Goal: Communication & Community: Answer question/provide support

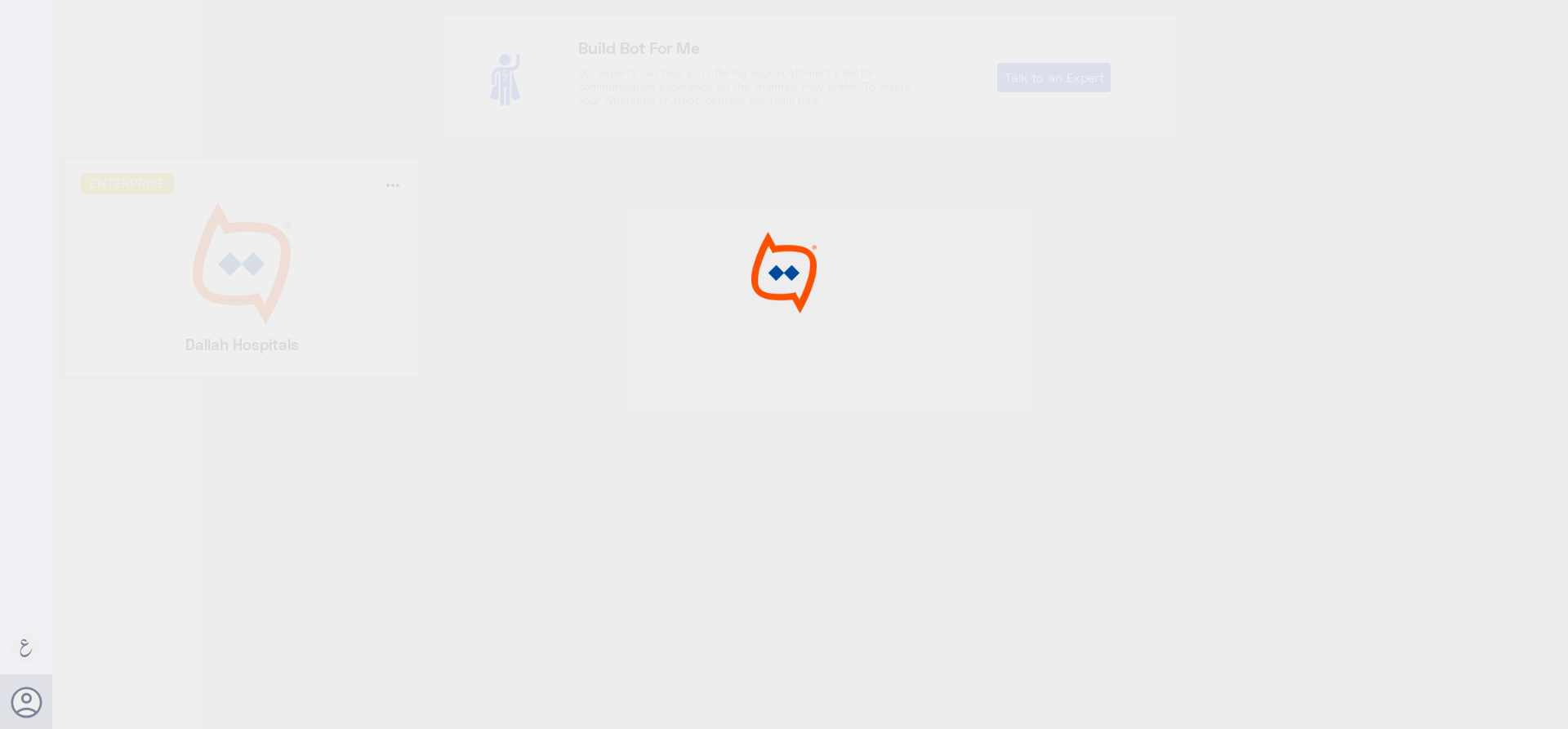
click at [247, 306] on div at bounding box center [784, 367] width 1568 height 734
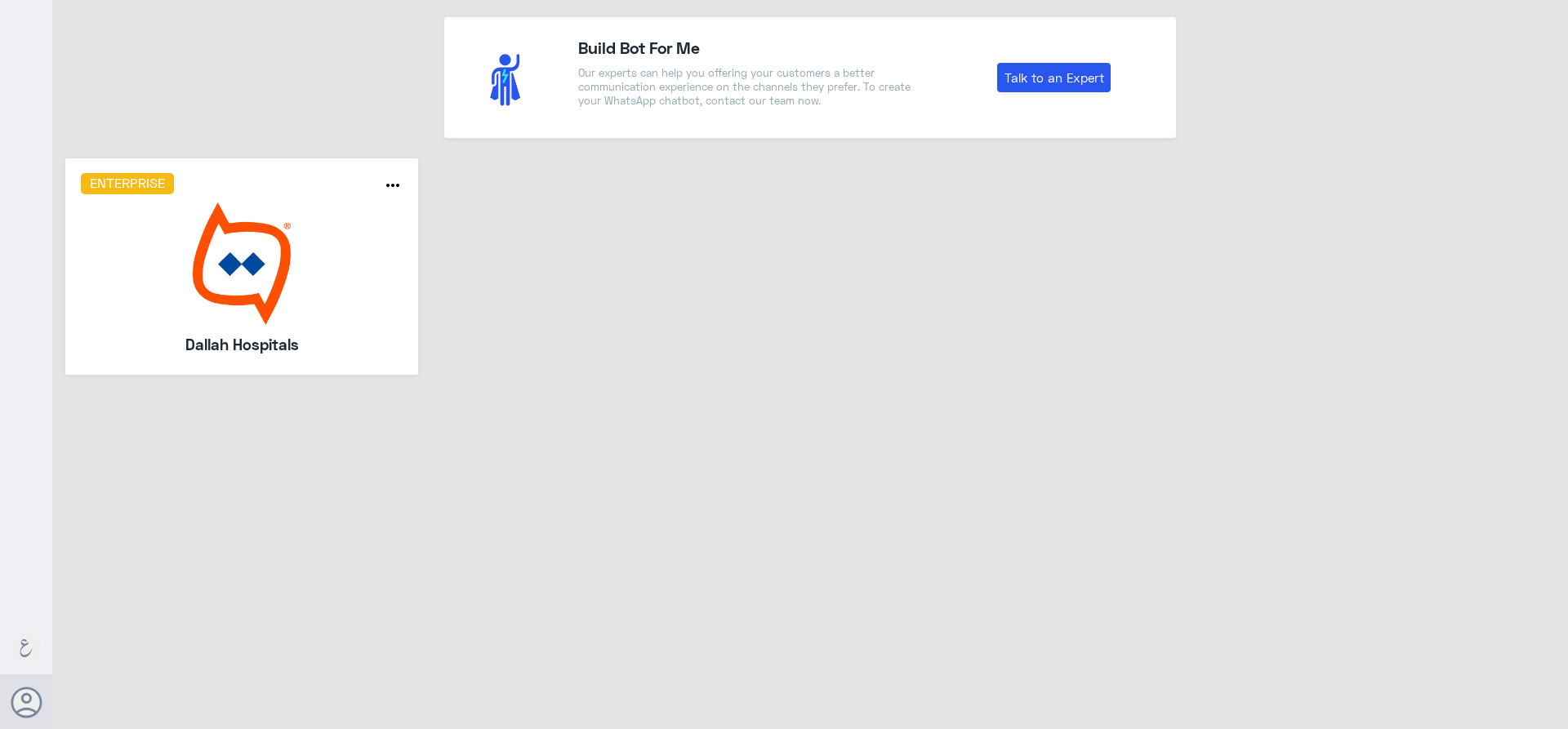
click at [247, 306] on img at bounding box center [242, 263] width 323 height 123
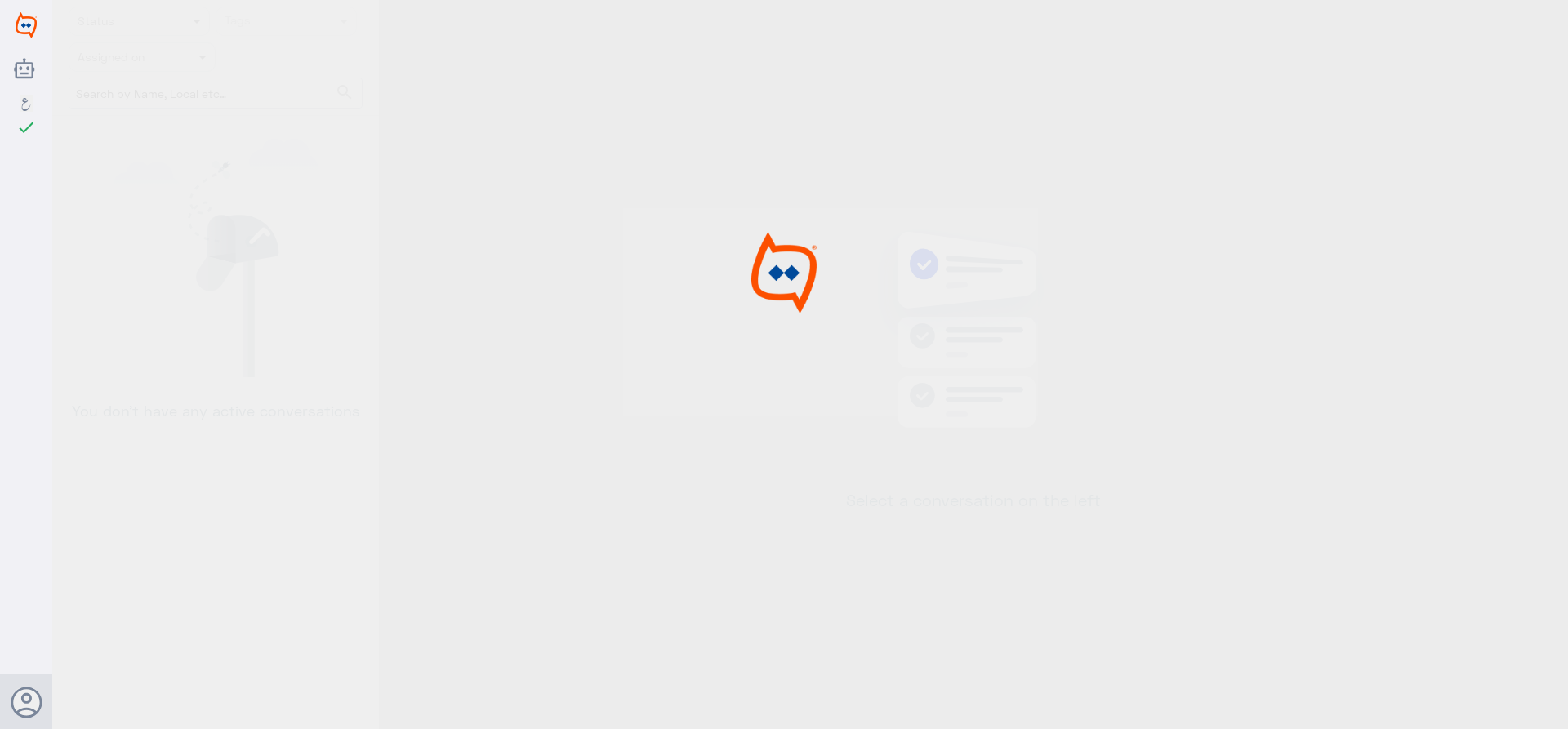
click at [247, 306] on div at bounding box center [784, 367] width 1568 height 734
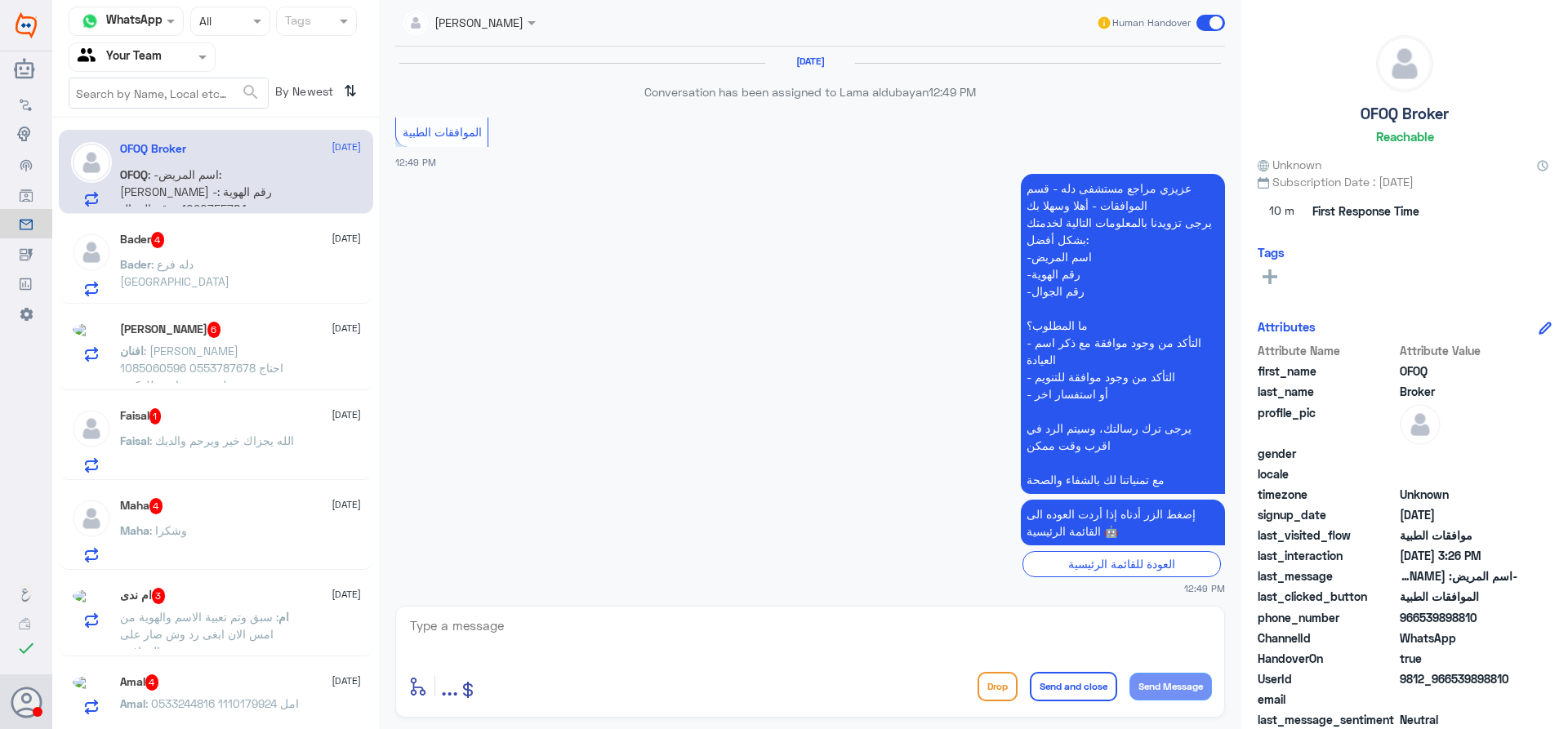
scroll to position [2073, 0]
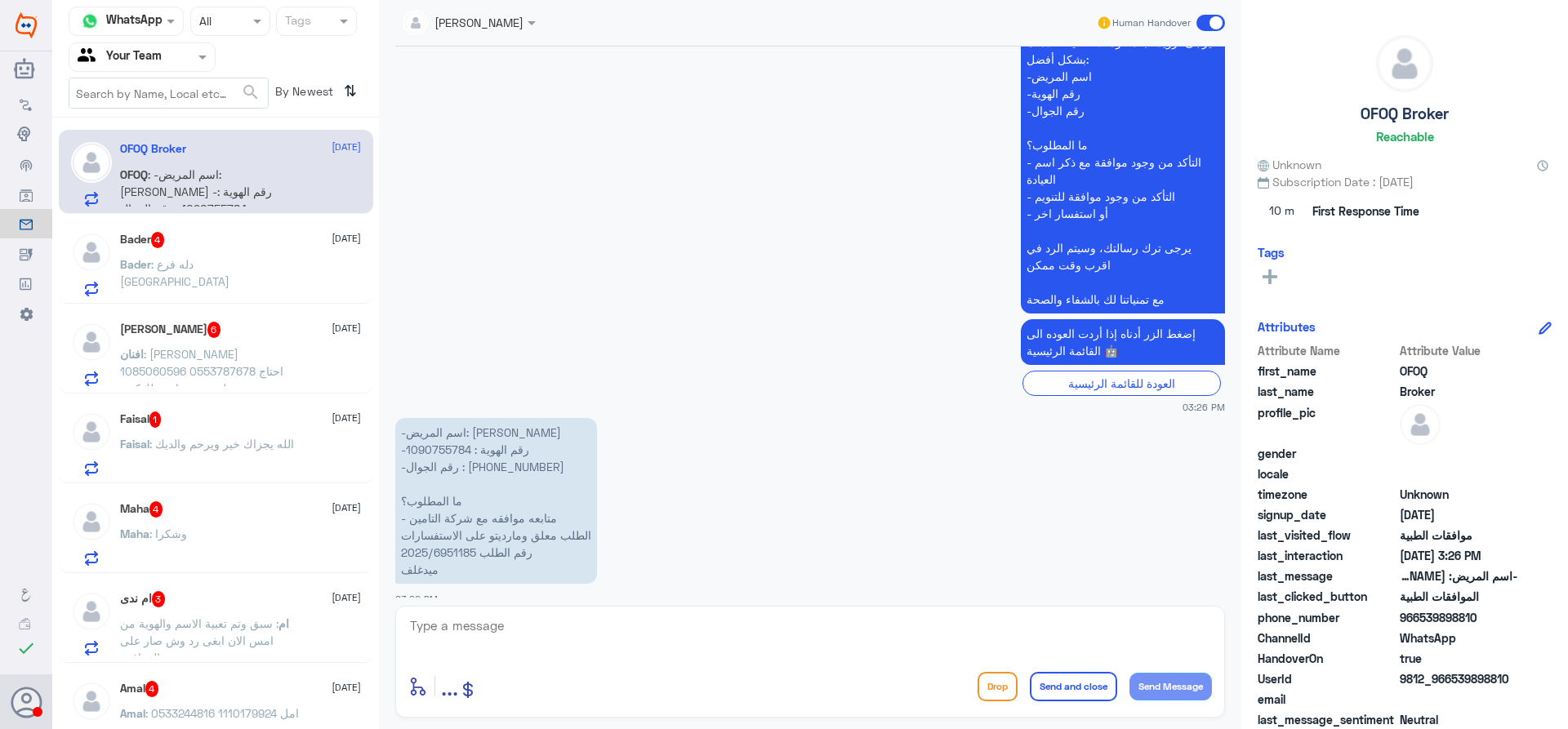
click at [160, 68] on div "Your Team" at bounding box center [119, 56] width 84 height 25
click at [184, 194] on div "Your Team" at bounding box center [143, 203] width 147 height 37
click at [189, 52] on div at bounding box center [142, 56] width 145 height 19
click at [147, 113] on b "Unassigned" at bounding box center [136, 106] width 62 height 14
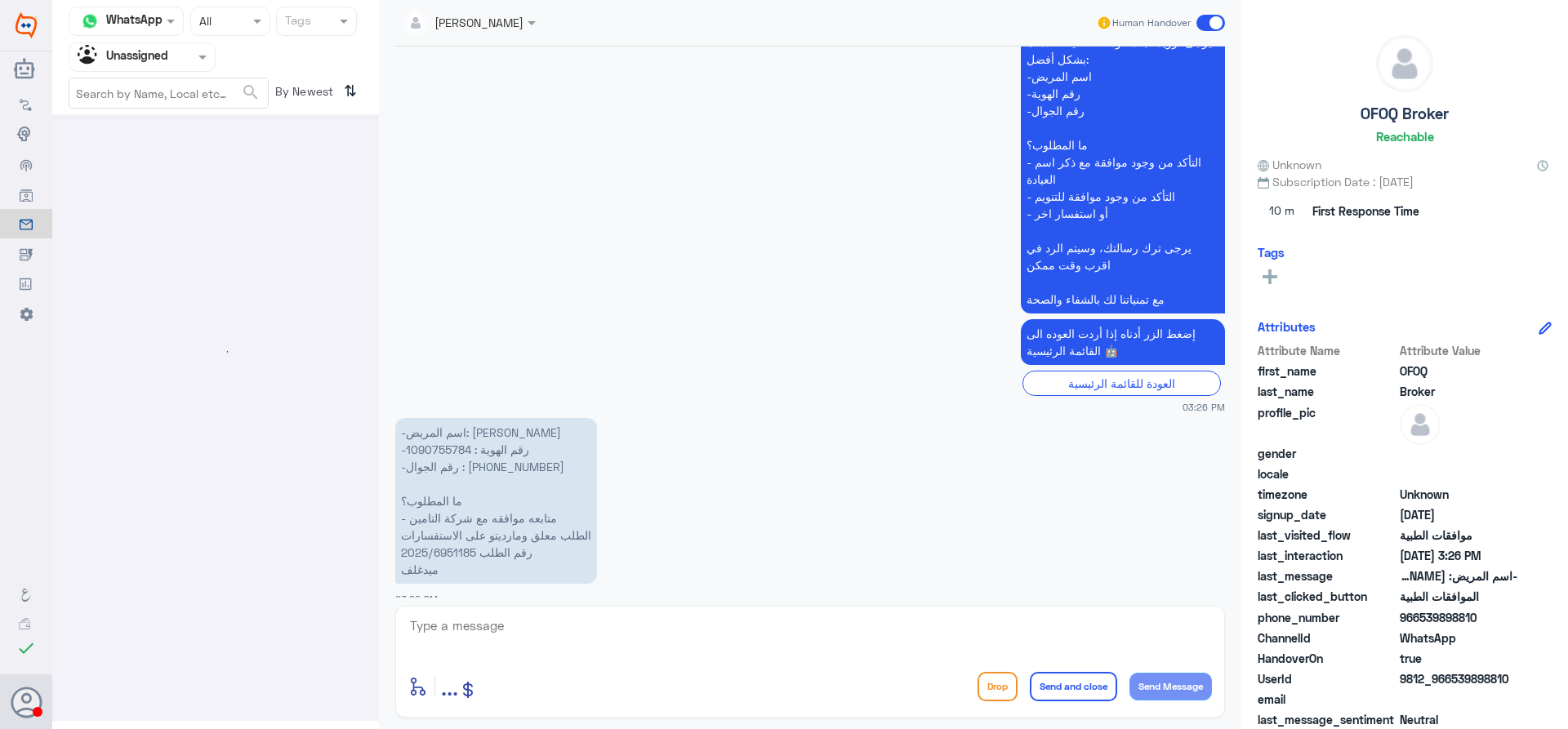
click at [142, 48] on input "text" at bounding box center [122, 56] width 90 height 19
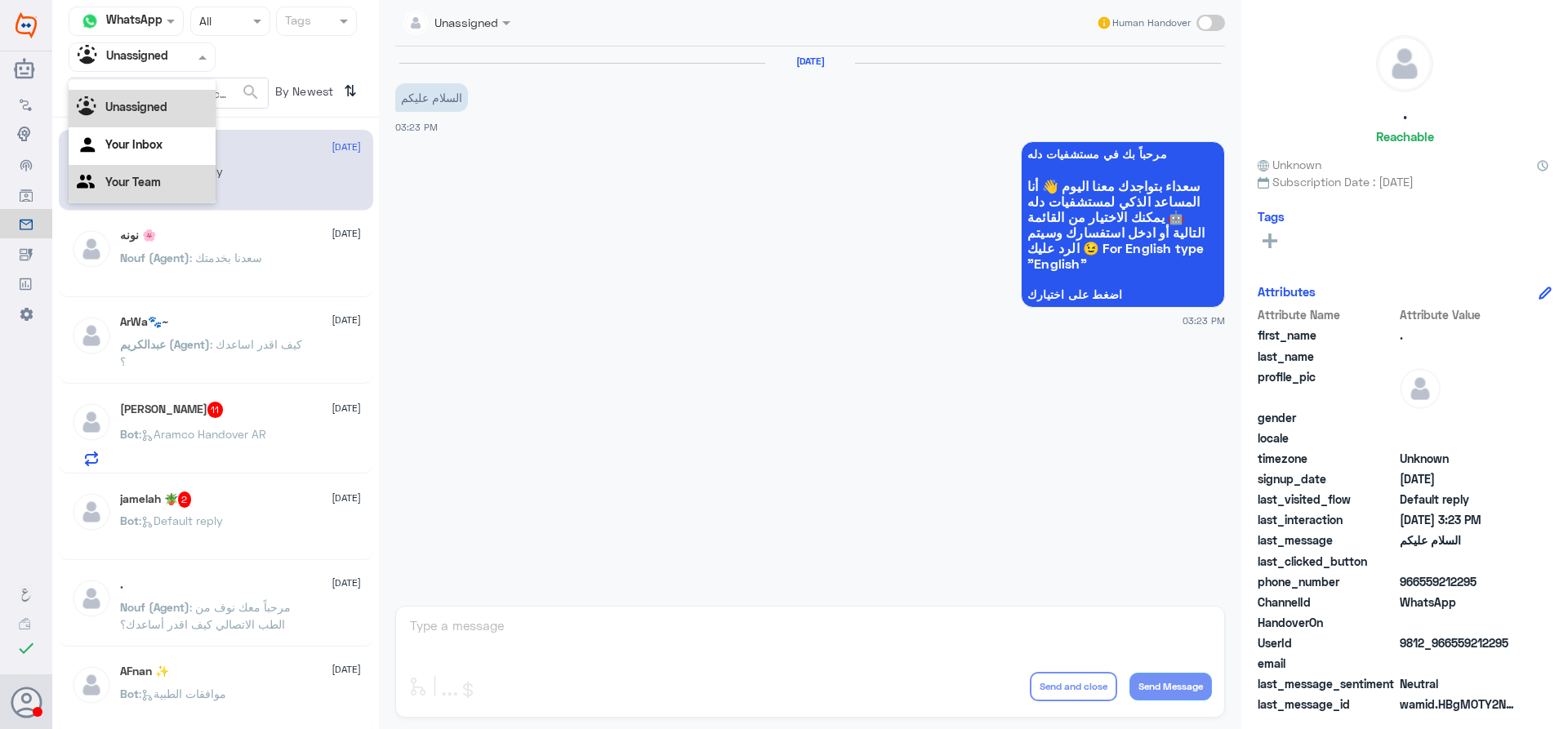
click at [145, 185] on Team "Your Team" at bounding box center [133, 181] width 55 height 14
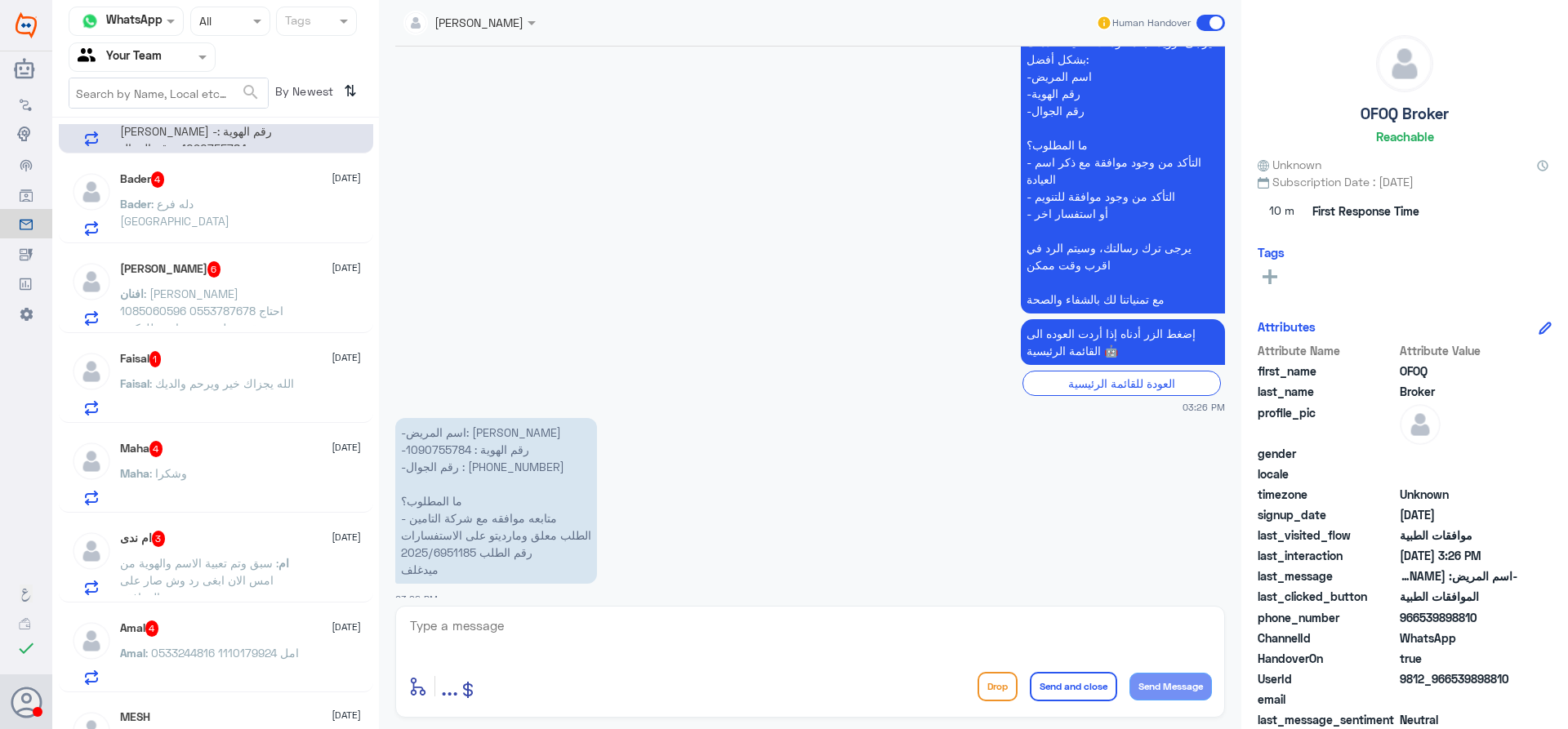
scroll to position [0, 0]
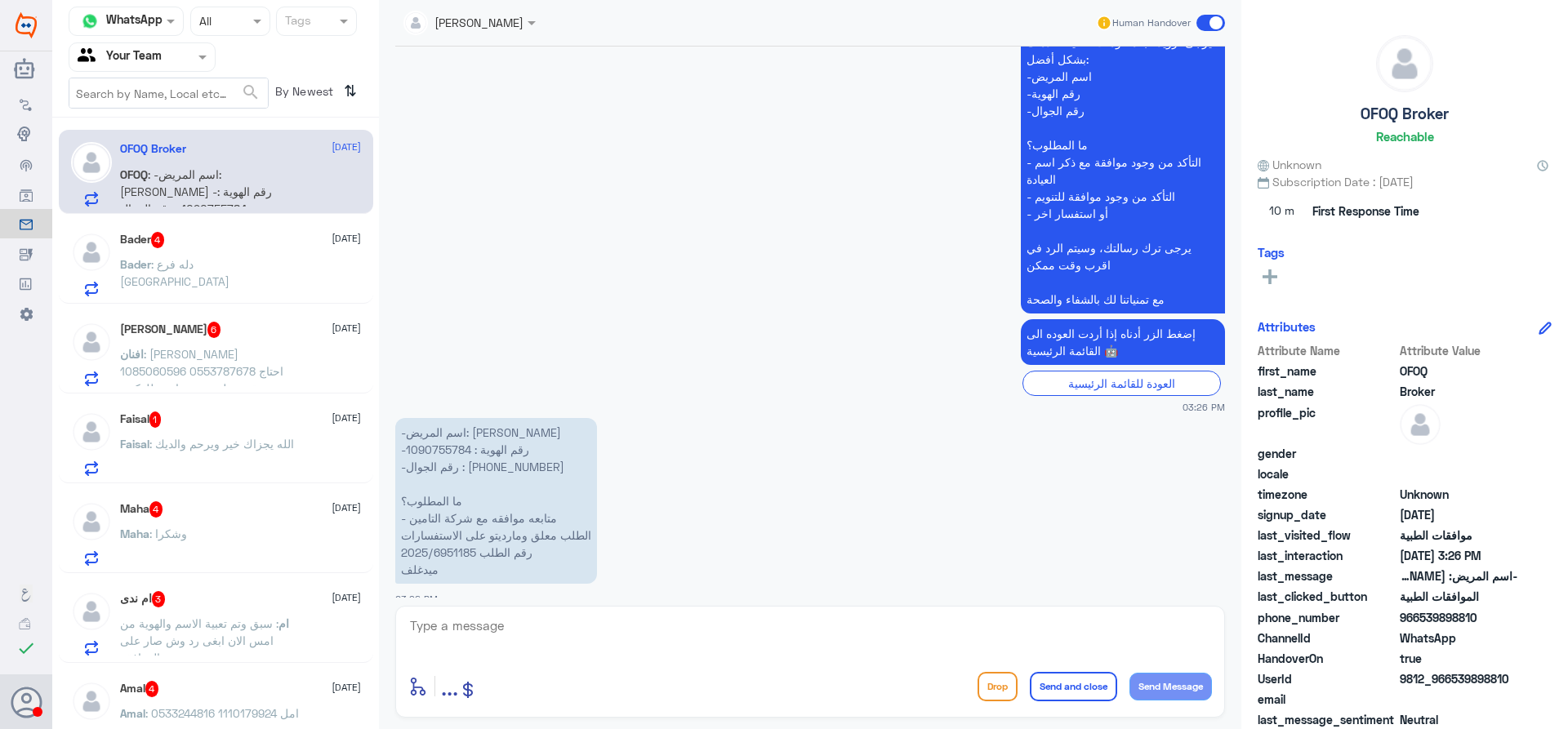
click at [198, 56] on span at bounding box center [204, 56] width 20 height 17
click at [171, 53] on div at bounding box center [142, 56] width 145 height 19
click at [181, 54] on div at bounding box center [142, 56] width 145 height 19
click at [501, 117] on app-msgs-text "عزيزي مراجع مستشفى دله - قسم الموافقات - أهلا وسهلا بك يرجى تزويدنا بالمعلومات …" at bounding box center [809, 154] width 829 height 321
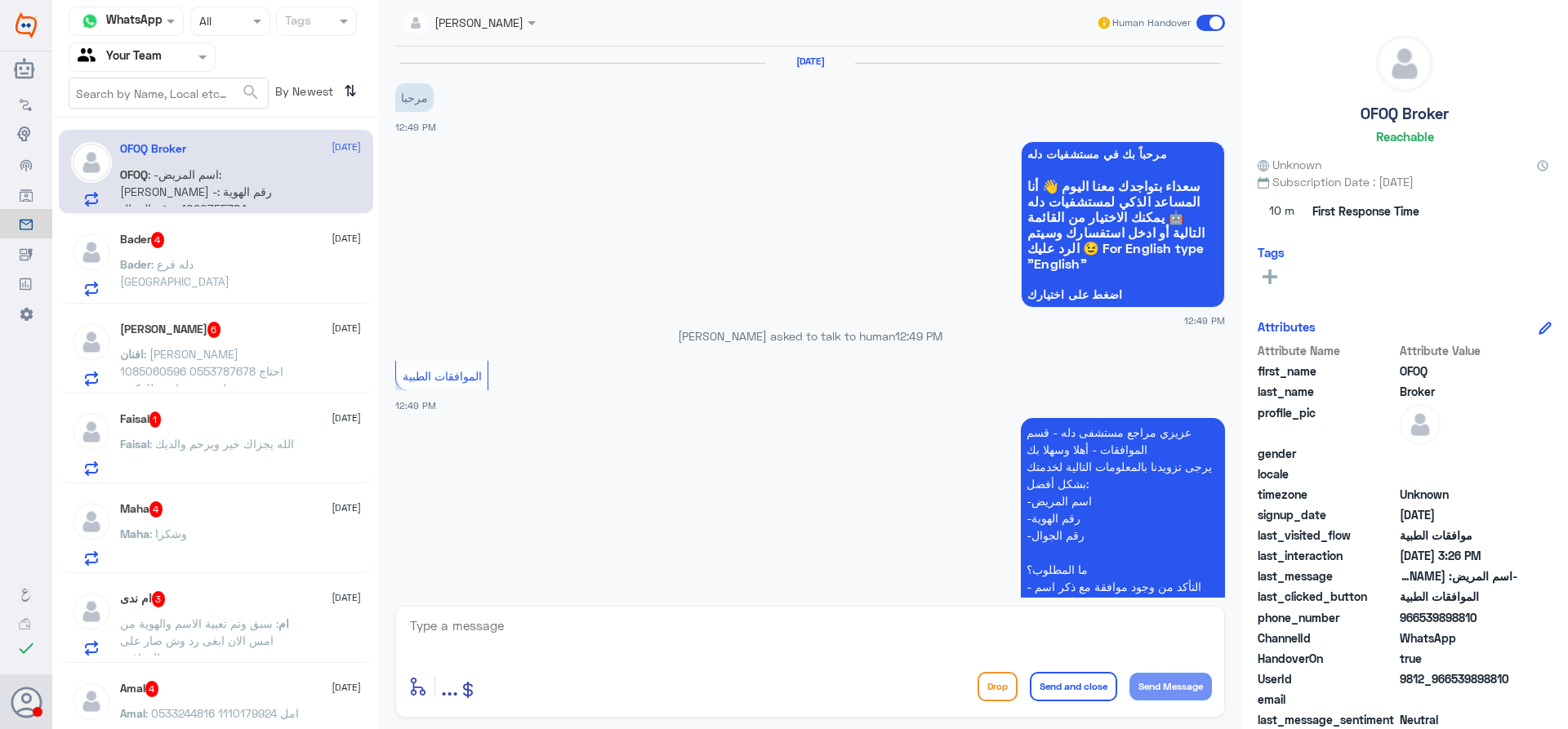
scroll to position [207, 0]
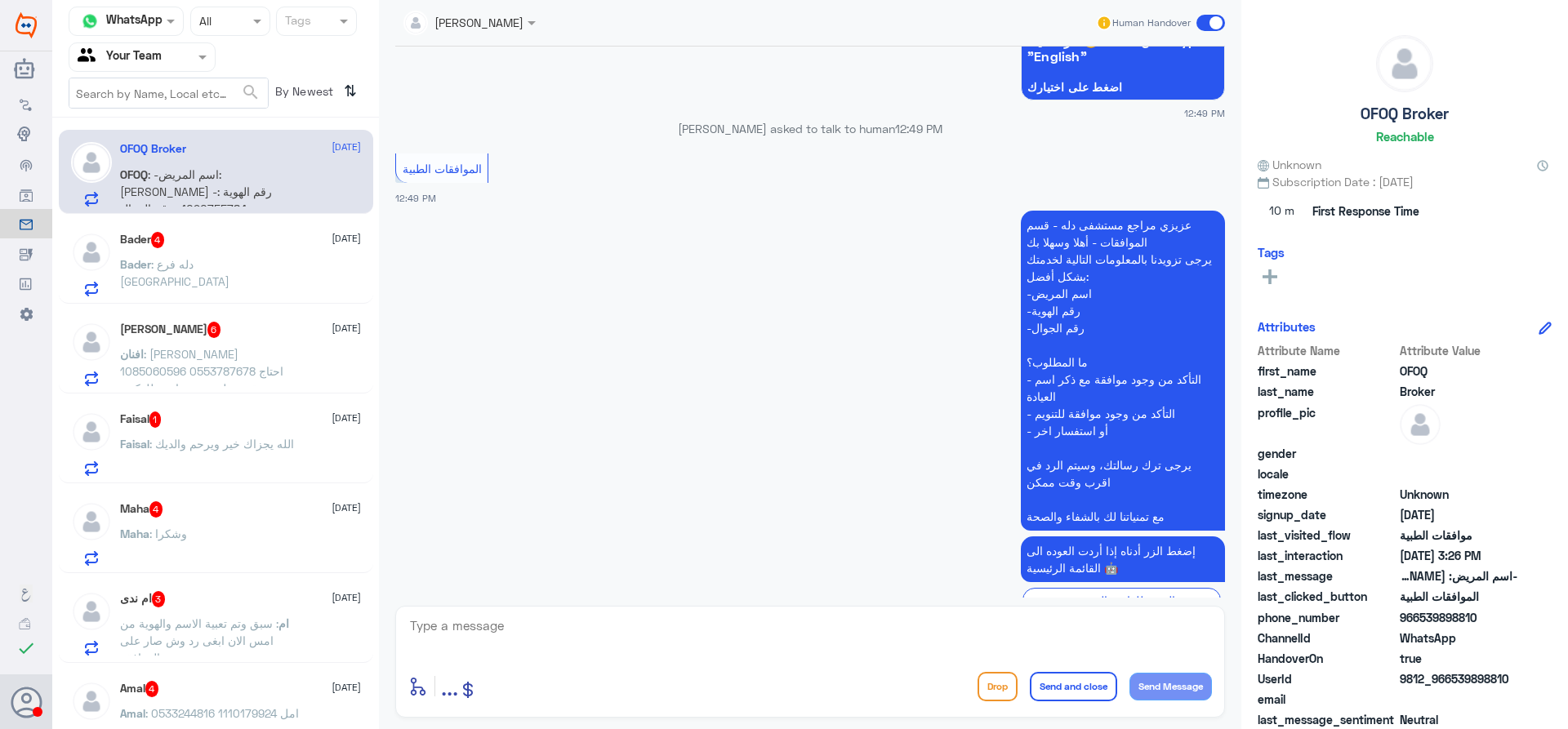
click at [160, 53] on input "text" at bounding box center [122, 56] width 90 height 19
click at [184, 103] on div "Unassigned" at bounding box center [143, 108] width 147 height 37
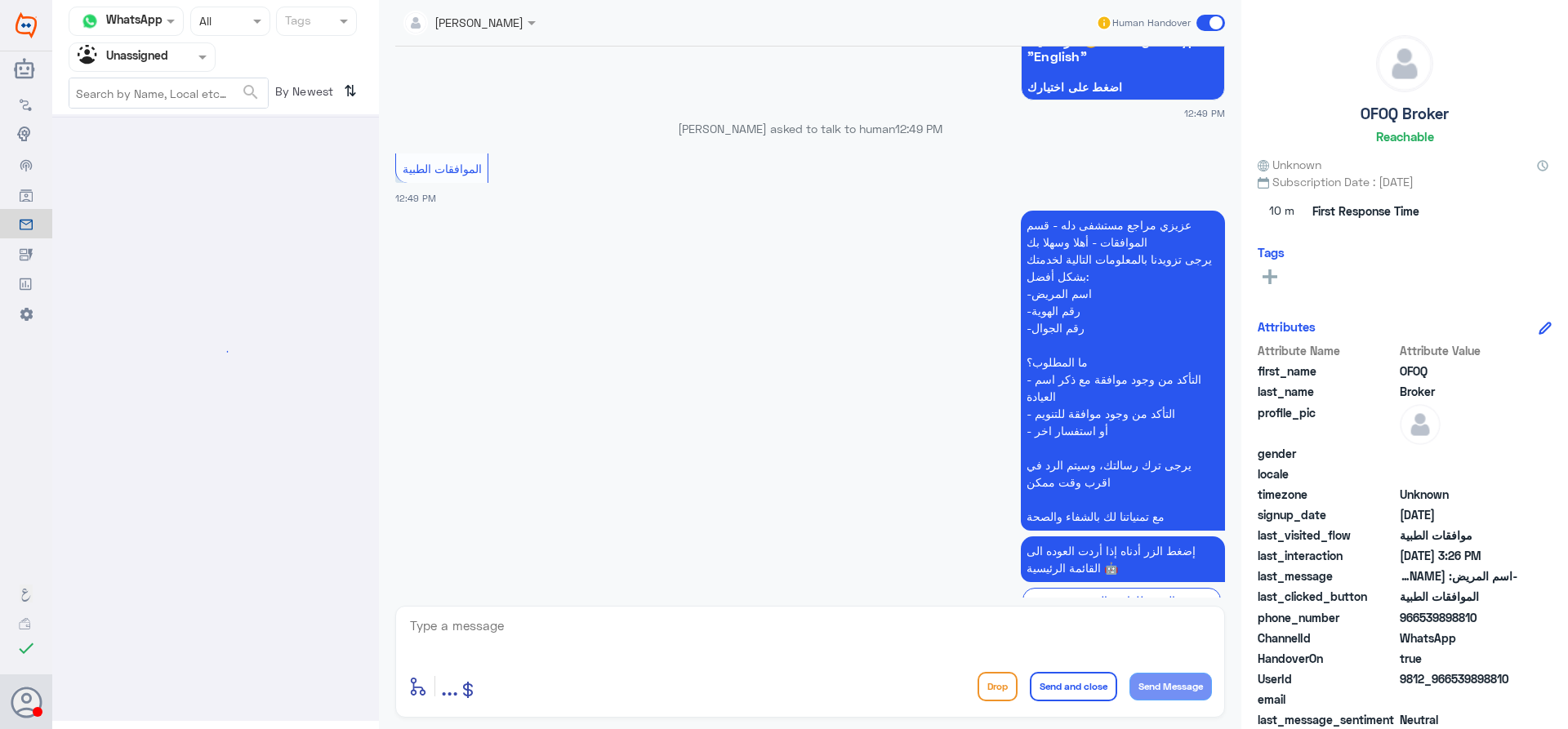
scroll to position [0, 0]
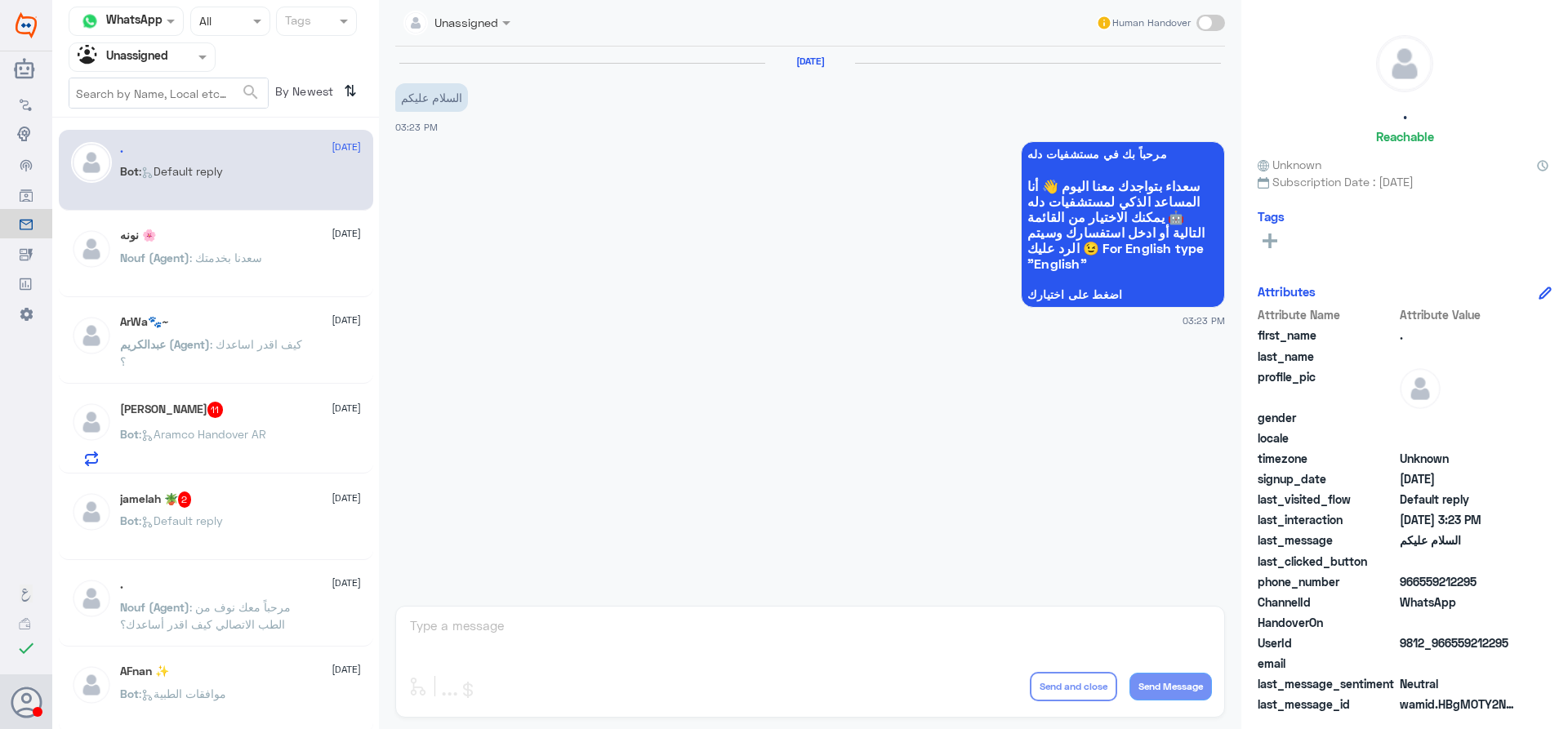
click at [184, 54] on div at bounding box center [142, 56] width 145 height 19
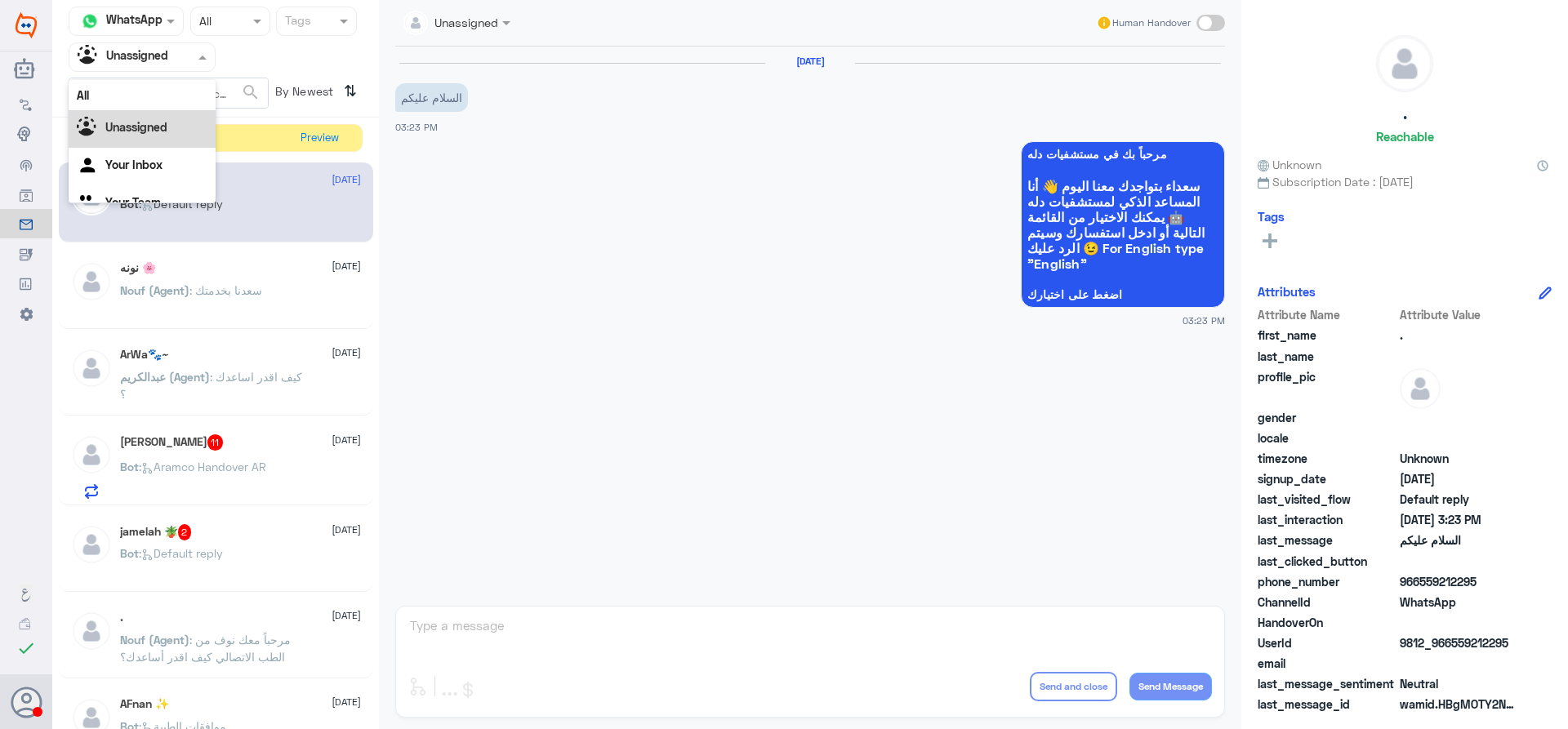
scroll to position [20, 0]
click at [453, 158] on app-msgs-whats-app-list "مرحباً بك في مستشفيات دله سعداء بتواجدك معنا [DATE] 👋 أنا المساعد الذكي لمستشفي…" at bounding box center [809, 225] width 829 height 168
click at [328, 137] on button "Preview" at bounding box center [321, 138] width 51 height 25
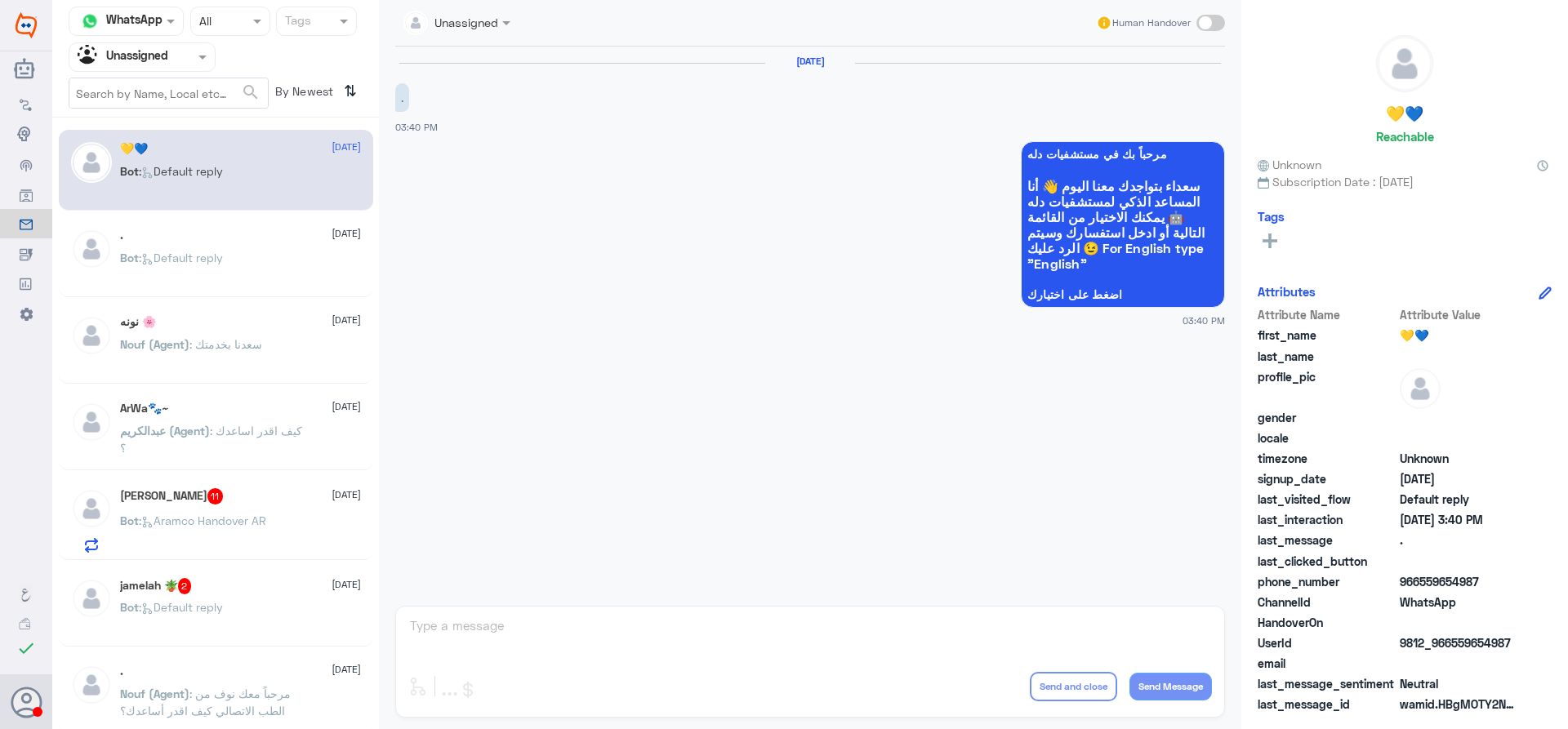
click at [1214, 28] on span at bounding box center [1210, 23] width 28 height 16
click at [0, 0] on input "checkbox" at bounding box center [0, 0] width 0 height 0
click at [809, 640] on textarea at bounding box center [810, 635] width 804 height 40
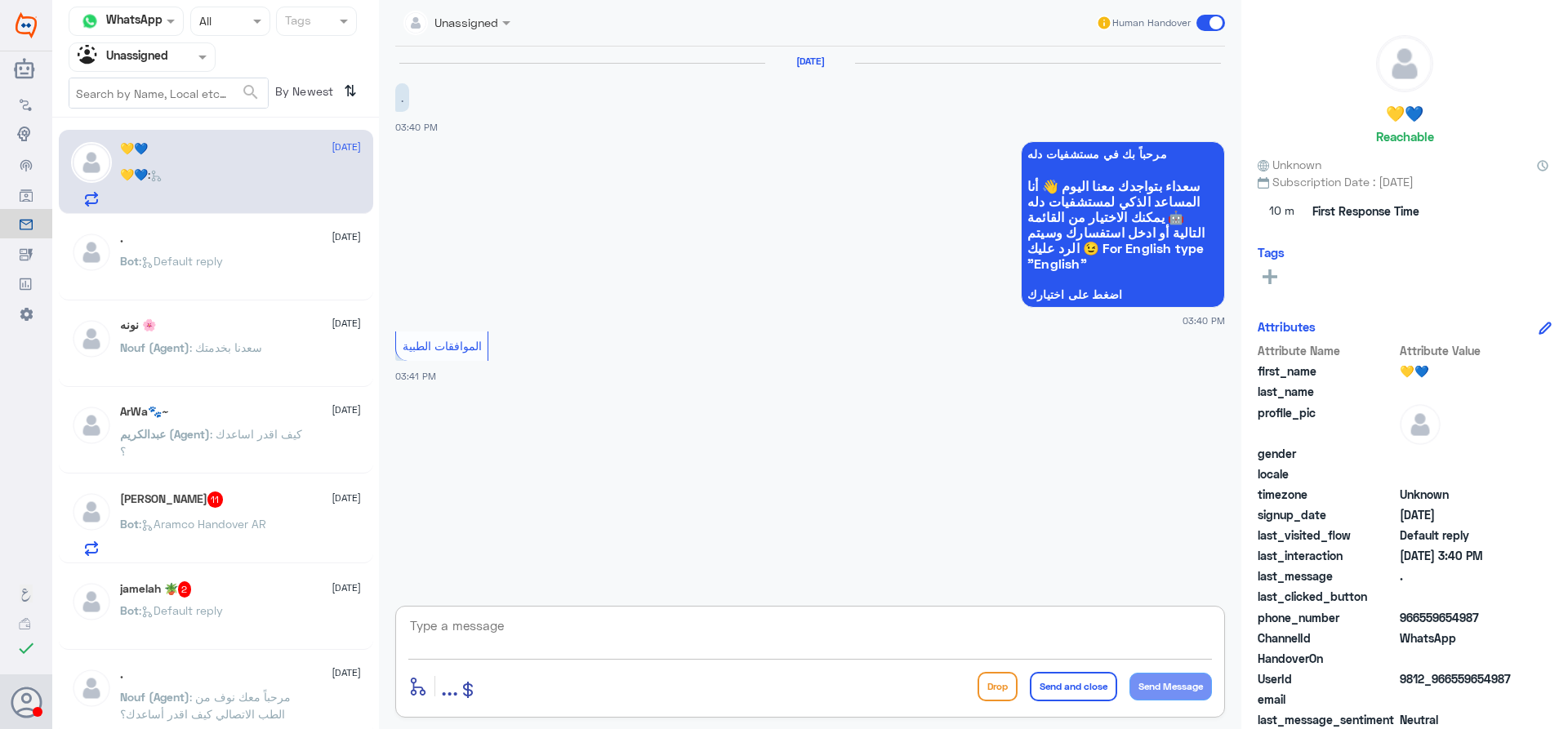
click at [759, 617] on textarea at bounding box center [810, 635] width 804 height 40
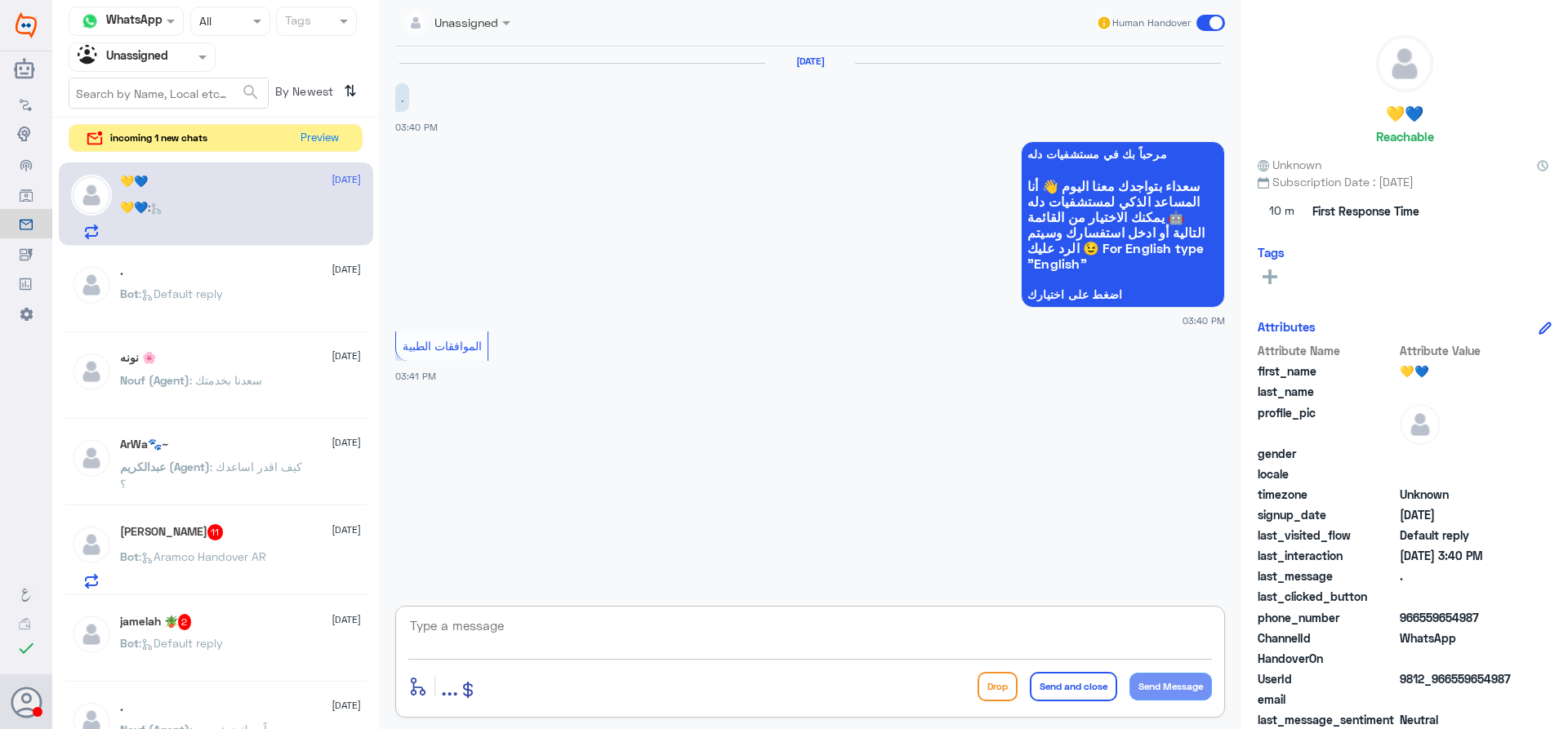
click at [569, 360] on app-msgs-text "الموافقات الطبية" at bounding box center [809, 347] width 829 height 31
drag, startPoint x: 592, startPoint y: 343, endPoint x: 536, endPoint y: 320, distance: 60.5
click at [590, 343] on app-msgs-text "الموافقات الطبية" at bounding box center [809, 347] width 829 height 31
click at [524, 250] on app-msgs-whats-app-list "مرحباً بك في مستشفيات دله سعداء بتواجدك معنا [DATE] 👋 أنا المساعد الذكي لمستشفي…" at bounding box center [809, 225] width 829 height 168
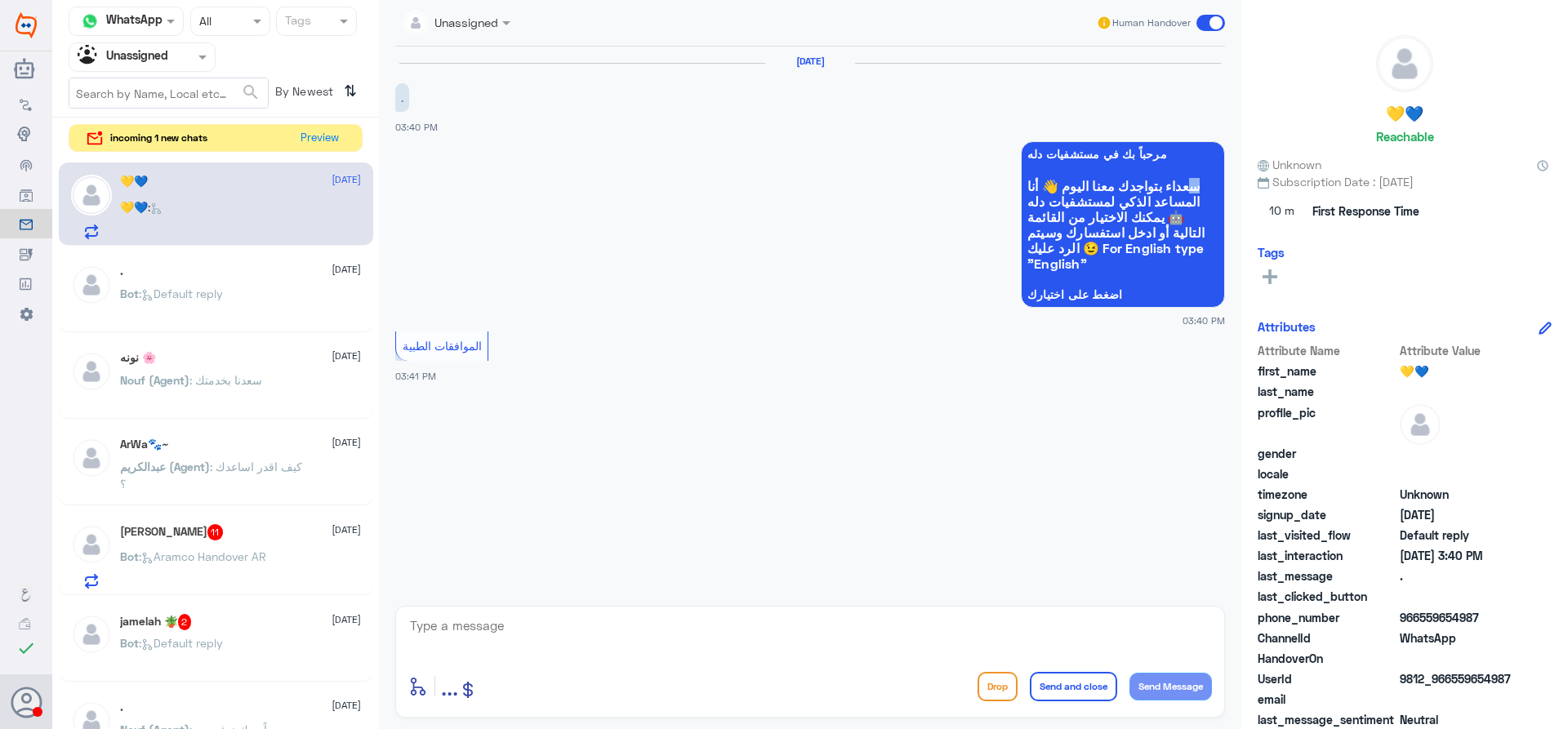
click at [524, 250] on app-msgs-whats-app-list "مرحباً بك في مستشفيات دله سعداء بتواجدك معنا [DATE] 👋 أنا المساعد الذكي لمستشفي…" at bounding box center [809, 225] width 829 height 168
click at [230, 284] on div ". [DATE] Bot : Default reply" at bounding box center [240, 294] width 241 height 61
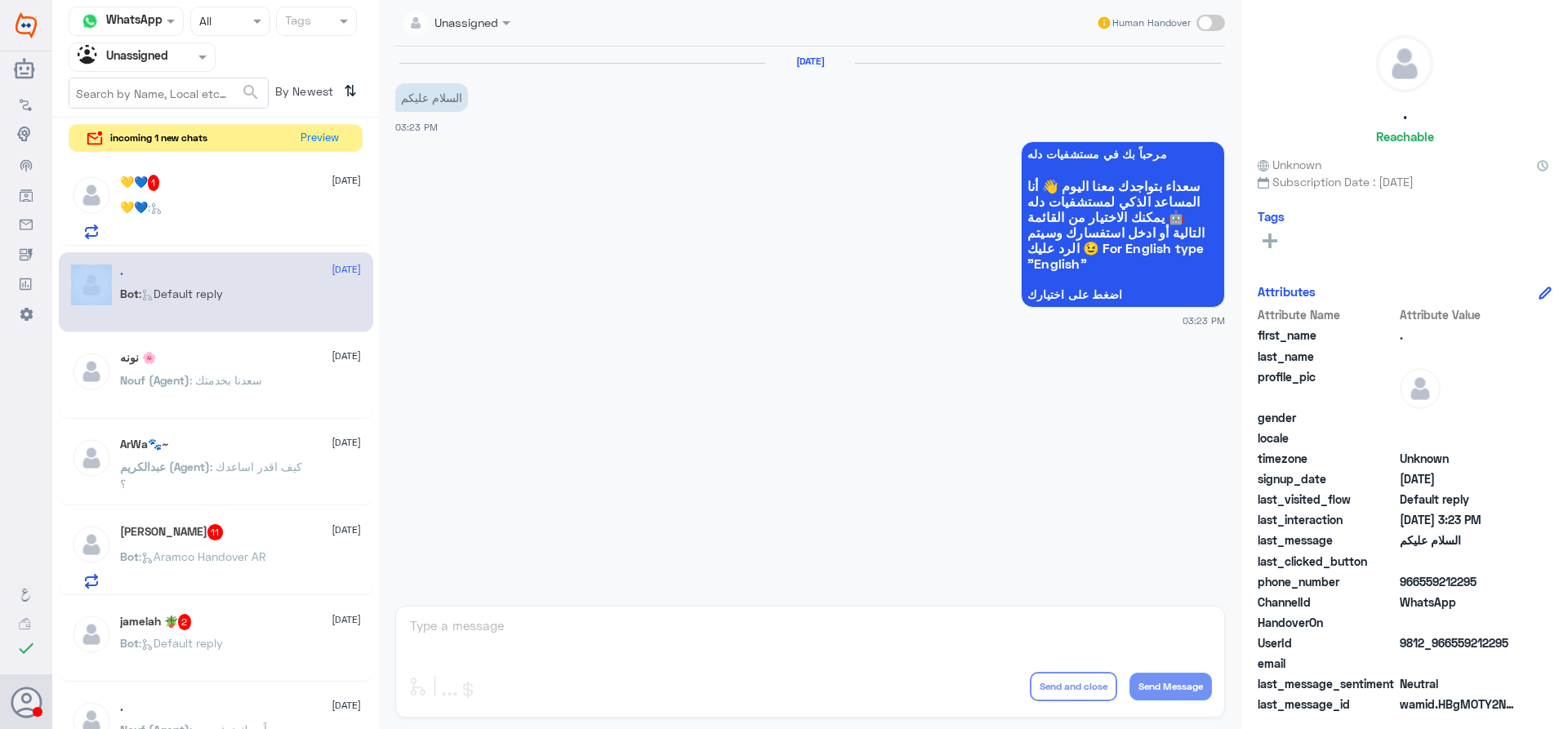
click at [249, 221] on div "💛💙 :" at bounding box center [240, 221] width 241 height 36
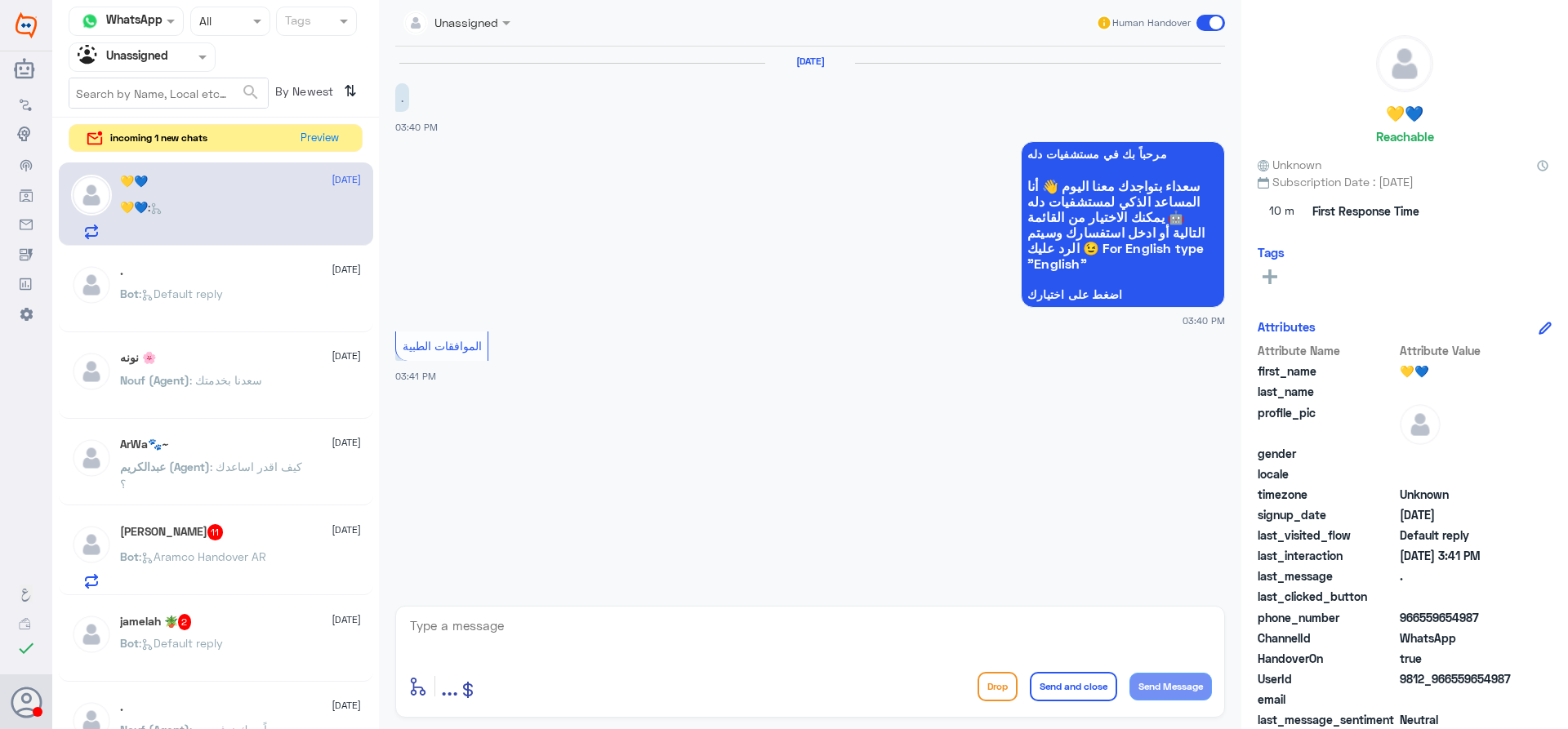
click at [166, 312] on p "Bot : Default reply" at bounding box center [171, 305] width 103 height 41
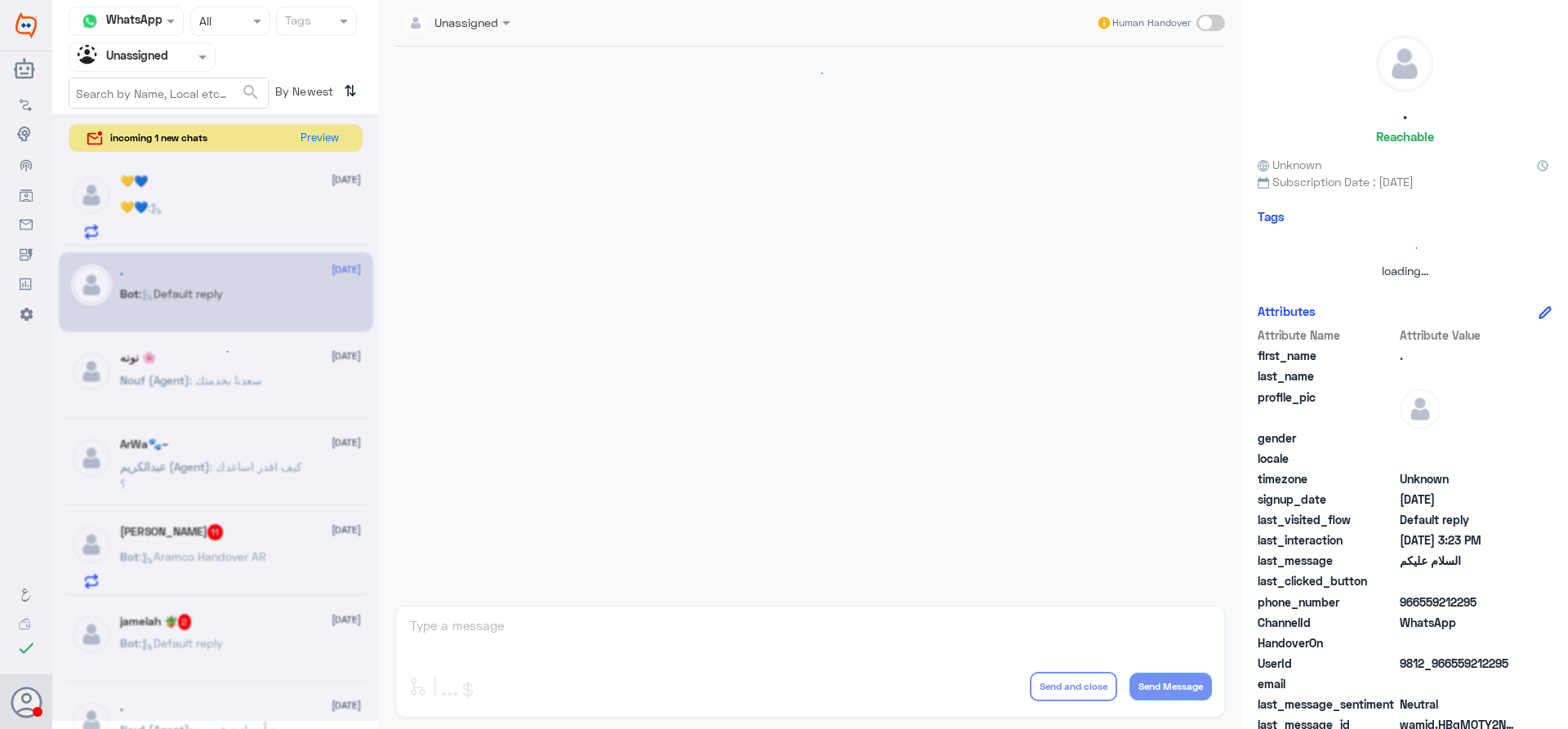
click at [218, 205] on div at bounding box center [216, 418] width 327 height 606
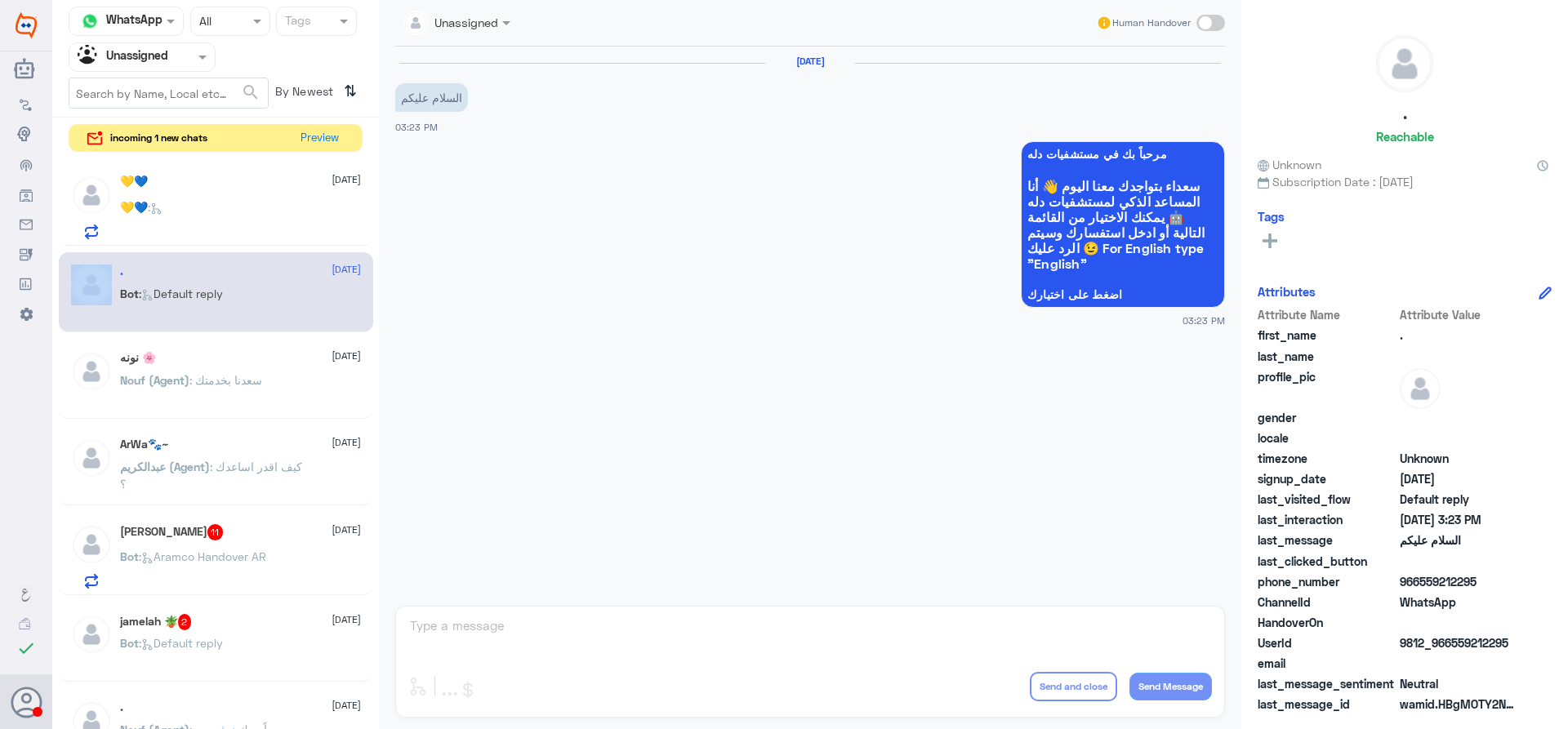
click at [218, 205] on div "💛💙 :" at bounding box center [240, 221] width 241 height 36
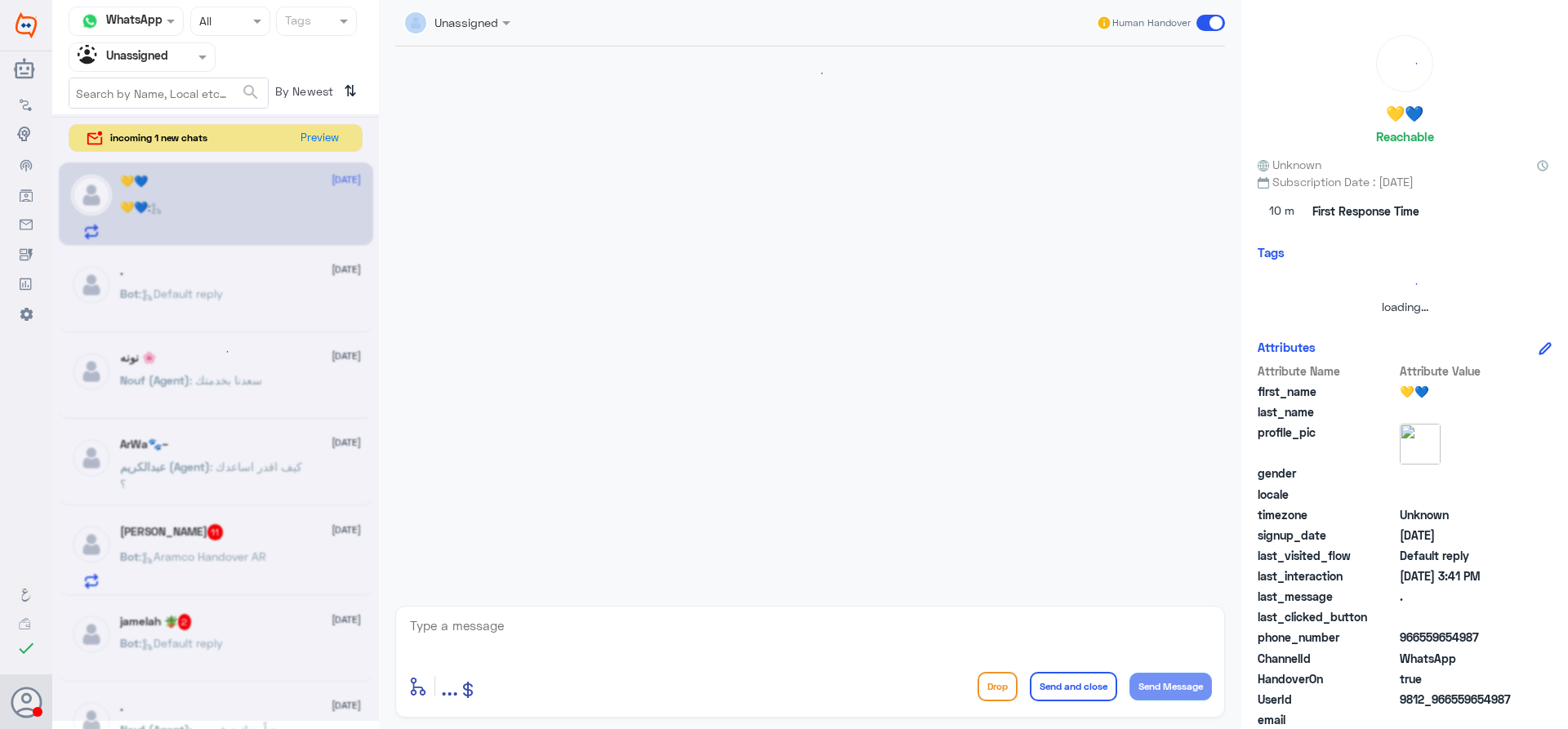
click at [218, 205] on div at bounding box center [216, 418] width 327 height 606
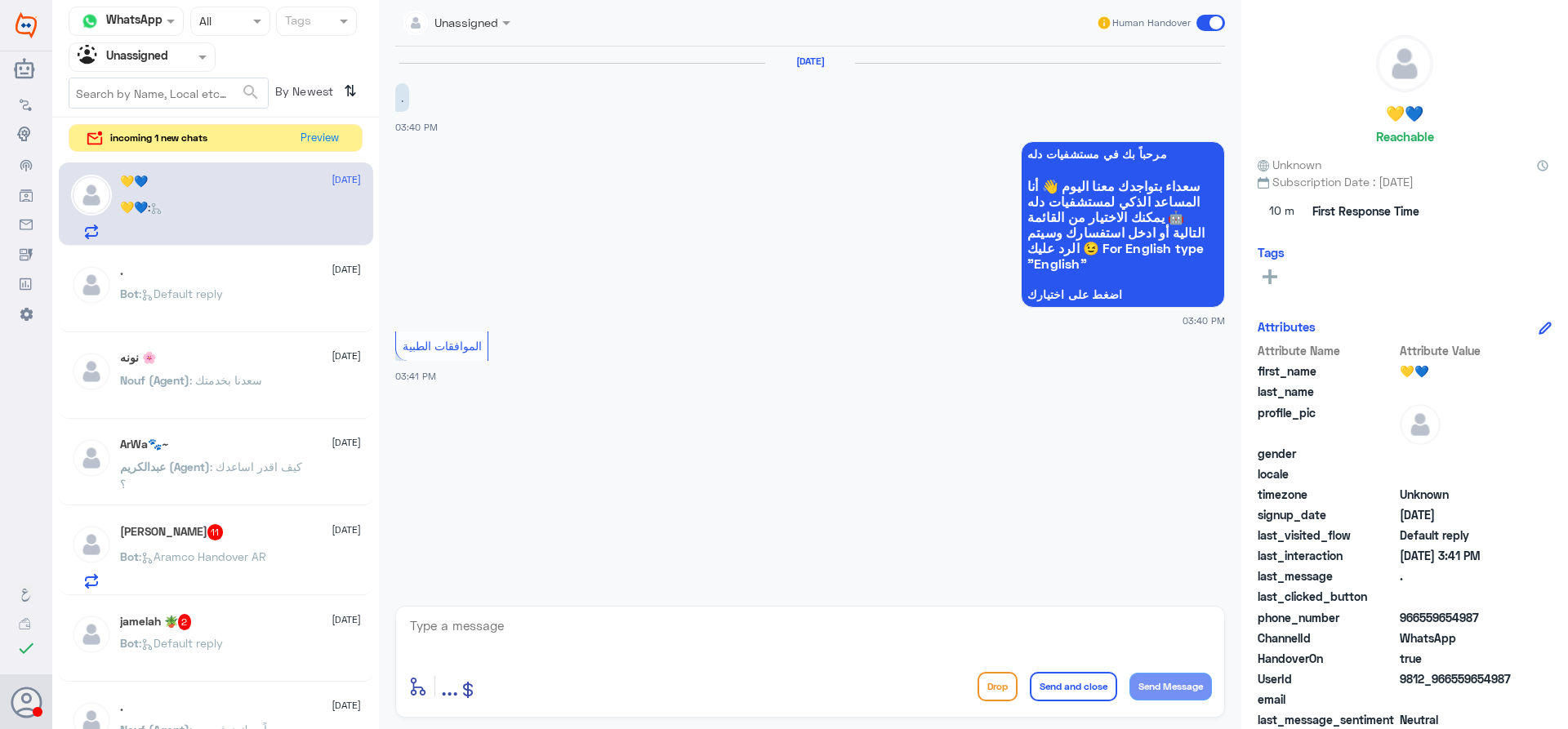
click at [231, 296] on div "Bot : Default reply" at bounding box center [240, 307] width 241 height 36
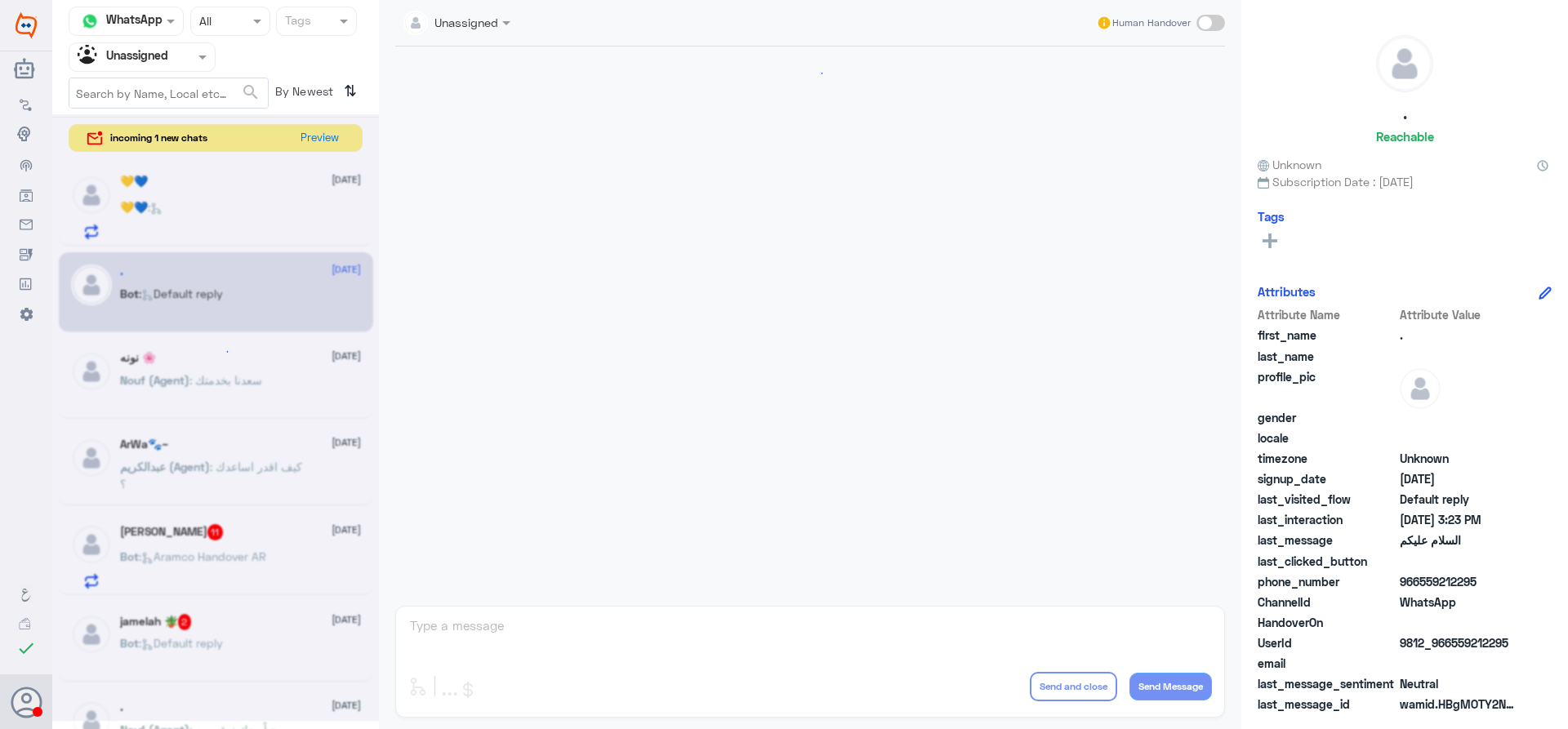
click at [238, 229] on div "💛💙 :" at bounding box center [240, 221] width 241 height 36
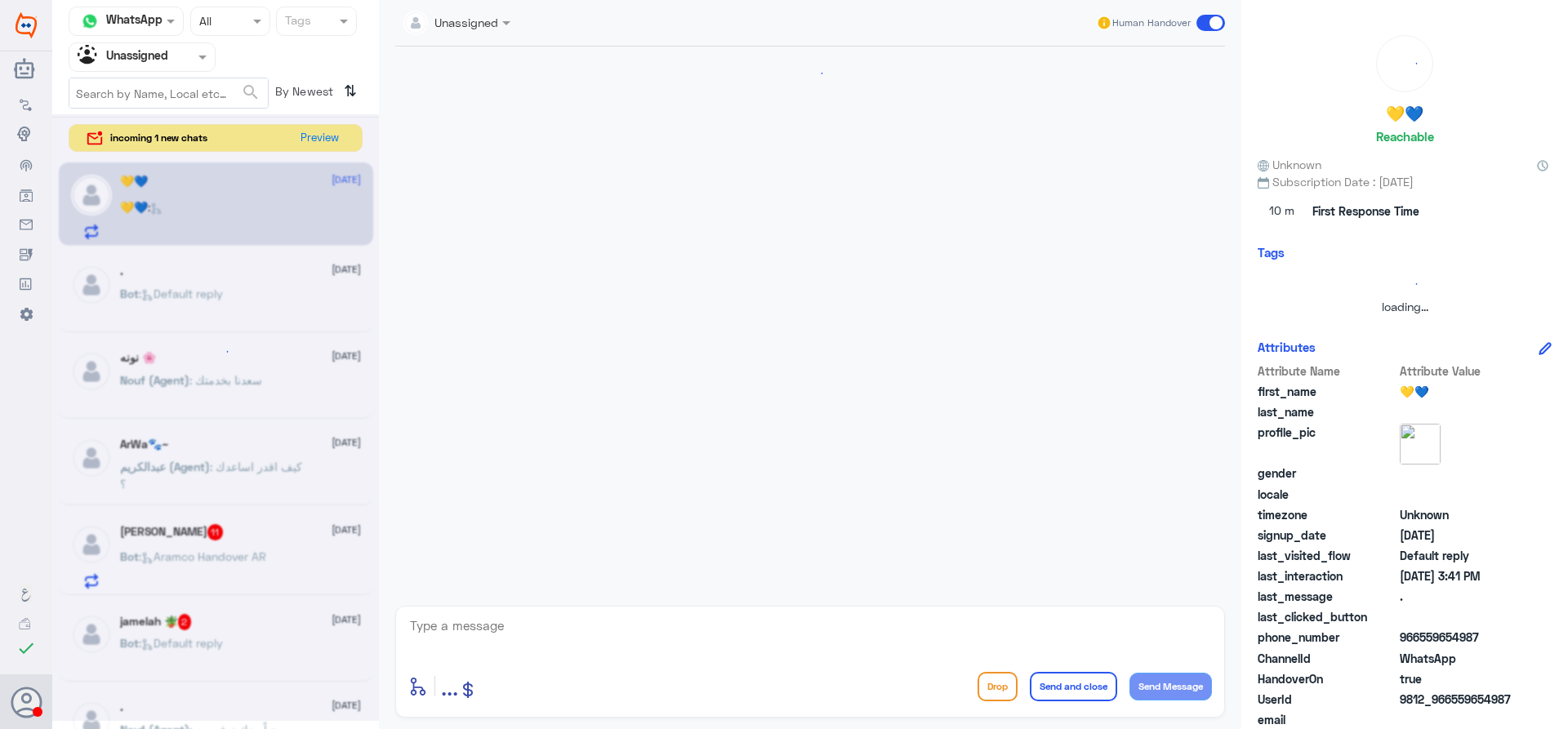
click at [238, 229] on div at bounding box center [216, 418] width 327 height 606
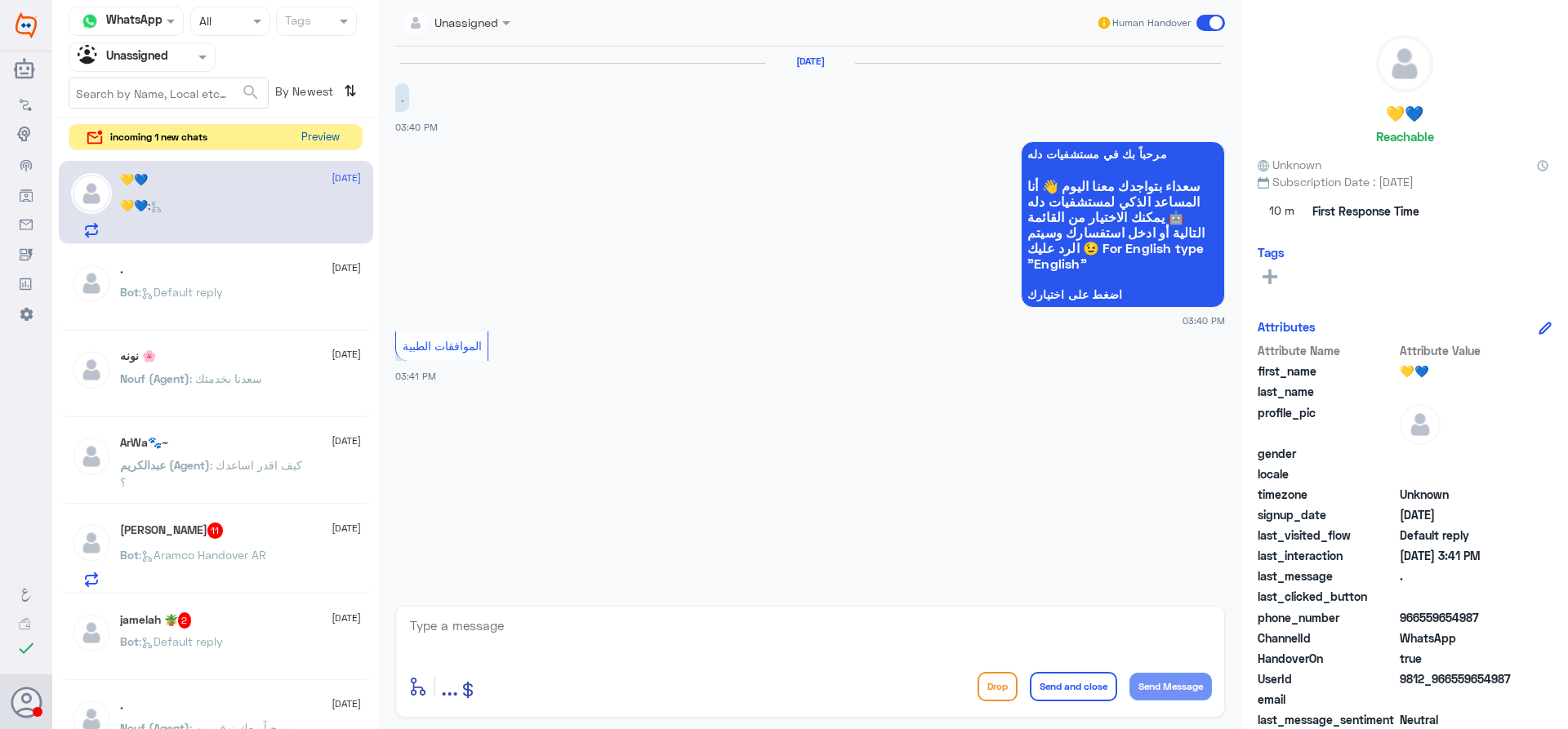
click at [336, 134] on button "Preview" at bounding box center [321, 138] width 51 height 25
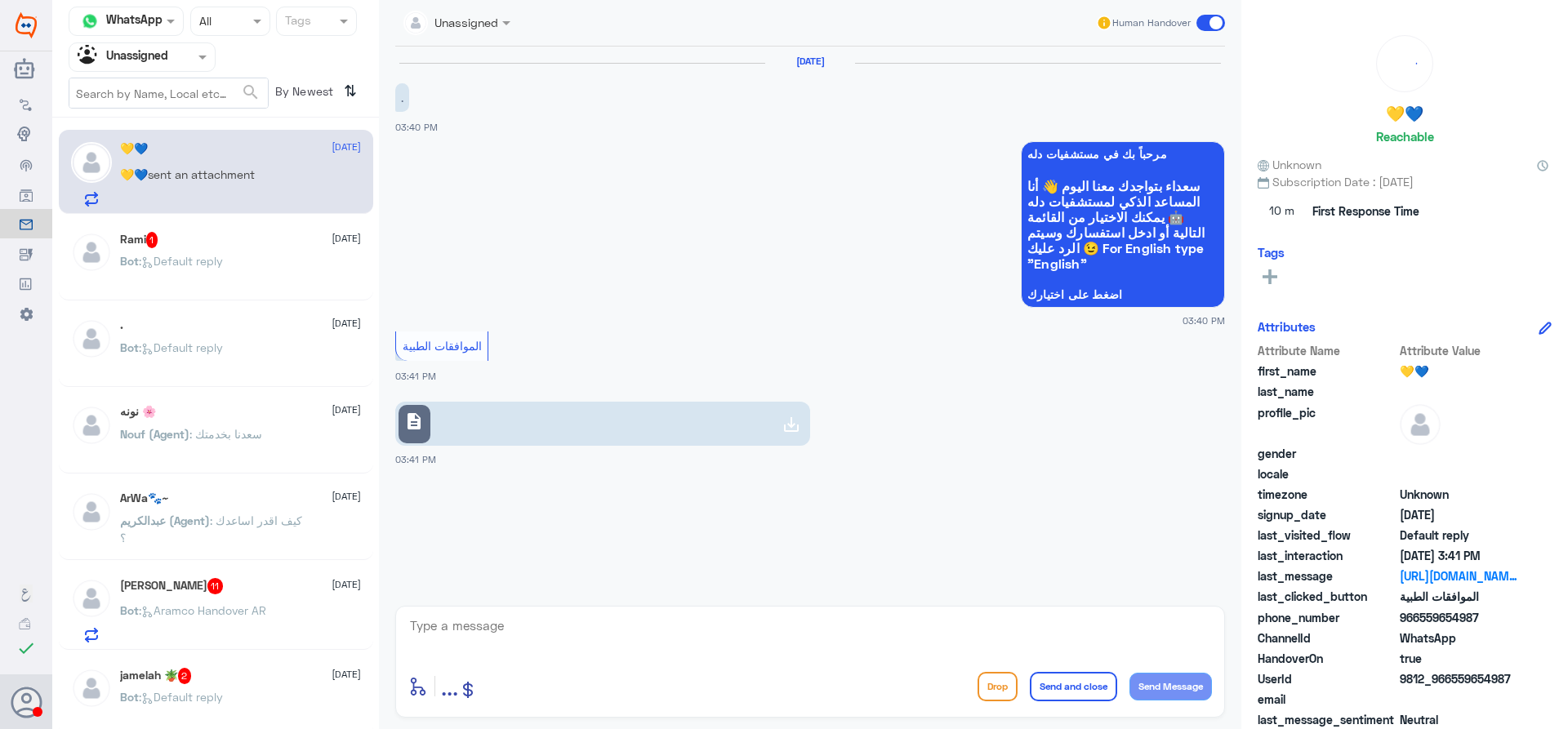
click at [557, 403] on link "description" at bounding box center [602, 423] width 415 height 44
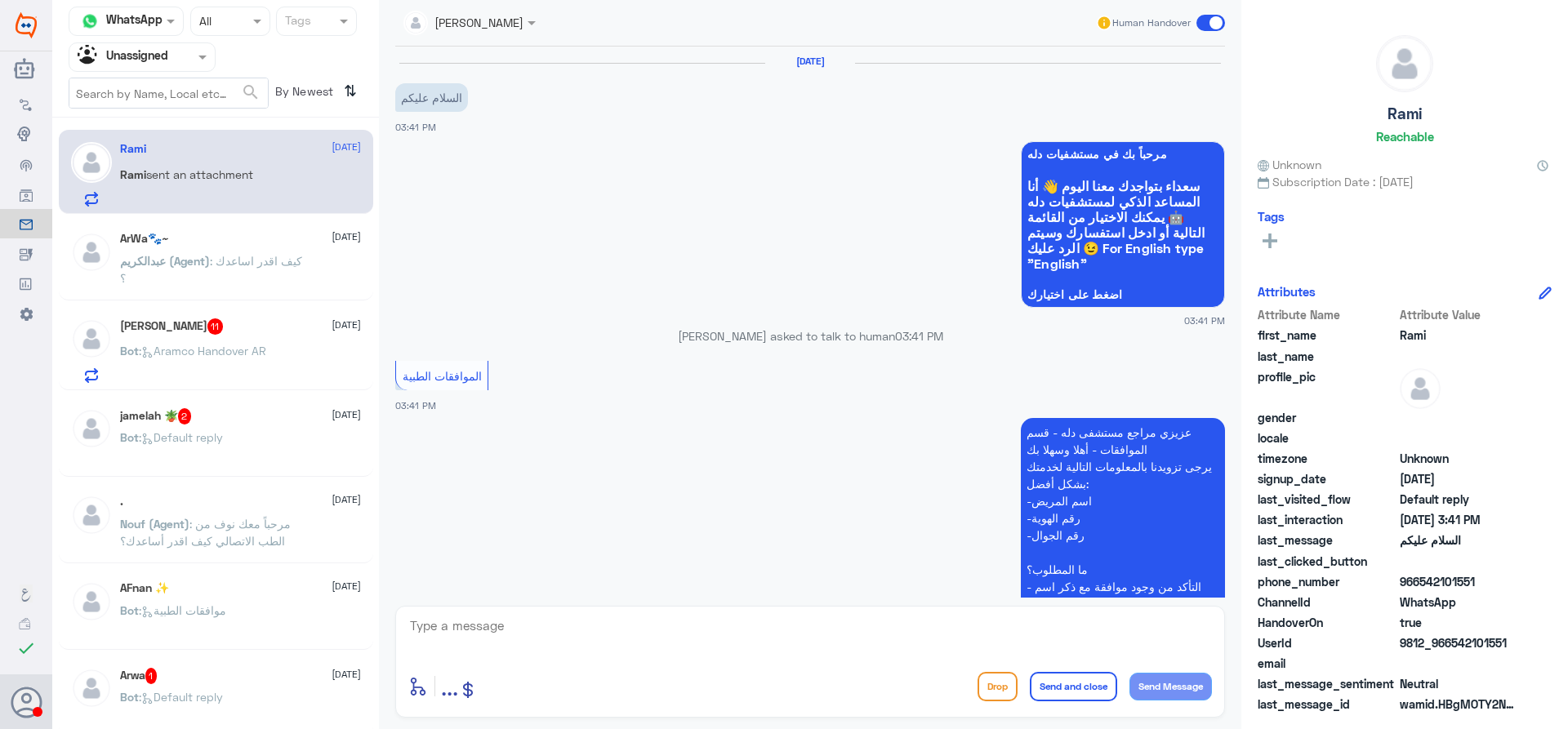
scroll to position [675, 0]
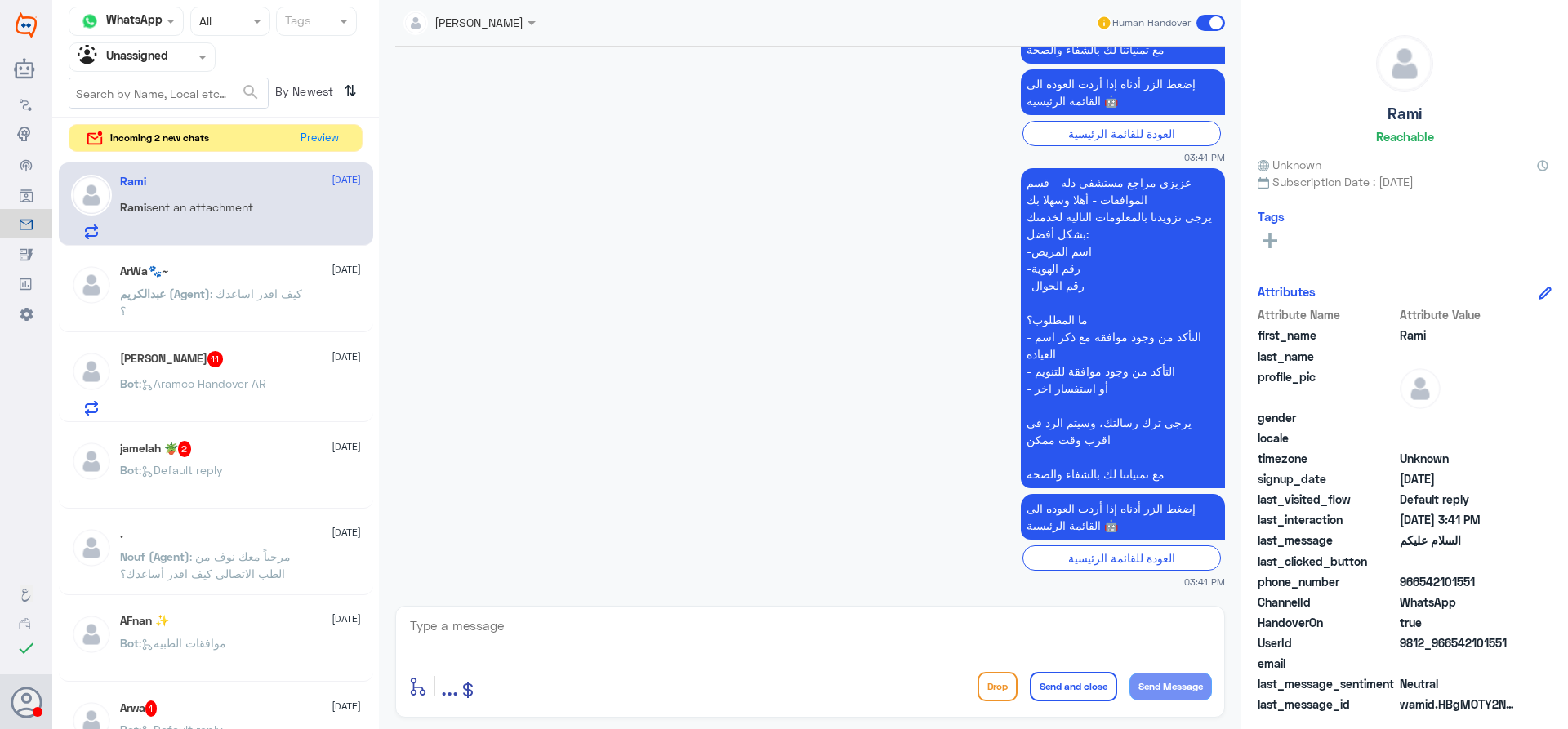
click at [683, 424] on app-msgs-text "عزيزي مراجع مستشفى دله - قسم الموافقات - أهلا وسهلا بك يرجى تزويدنا بالمعلومات …" at bounding box center [809, 329] width 829 height 321
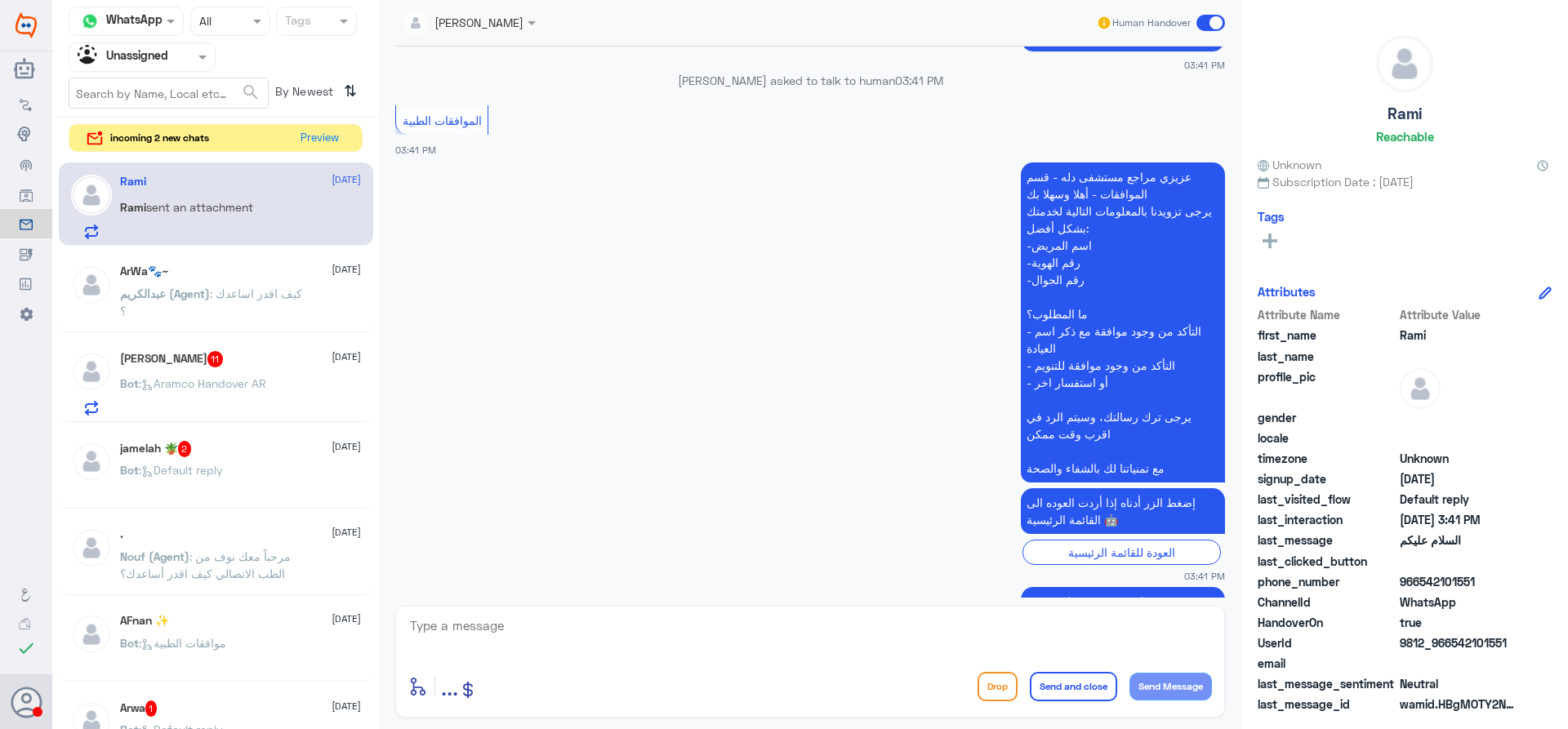
scroll to position [184, 0]
